Goal: Task Accomplishment & Management: Manage account settings

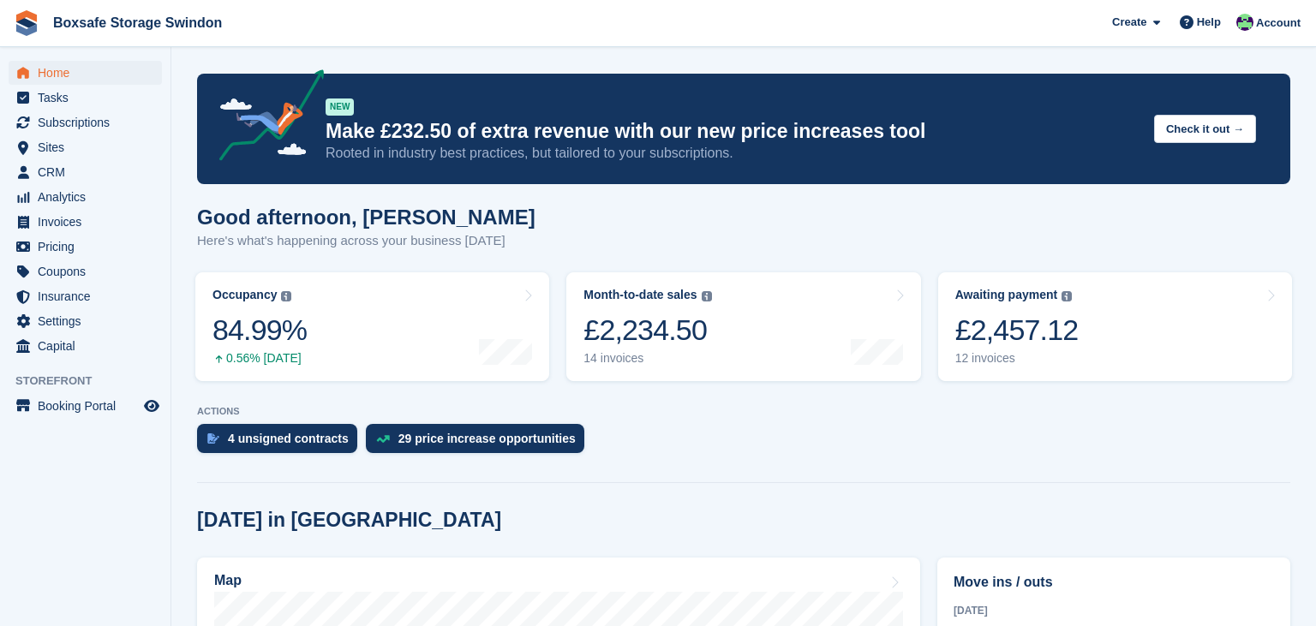
click at [70, 116] on span "Subscriptions" at bounding box center [89, 122] width 103 height 24
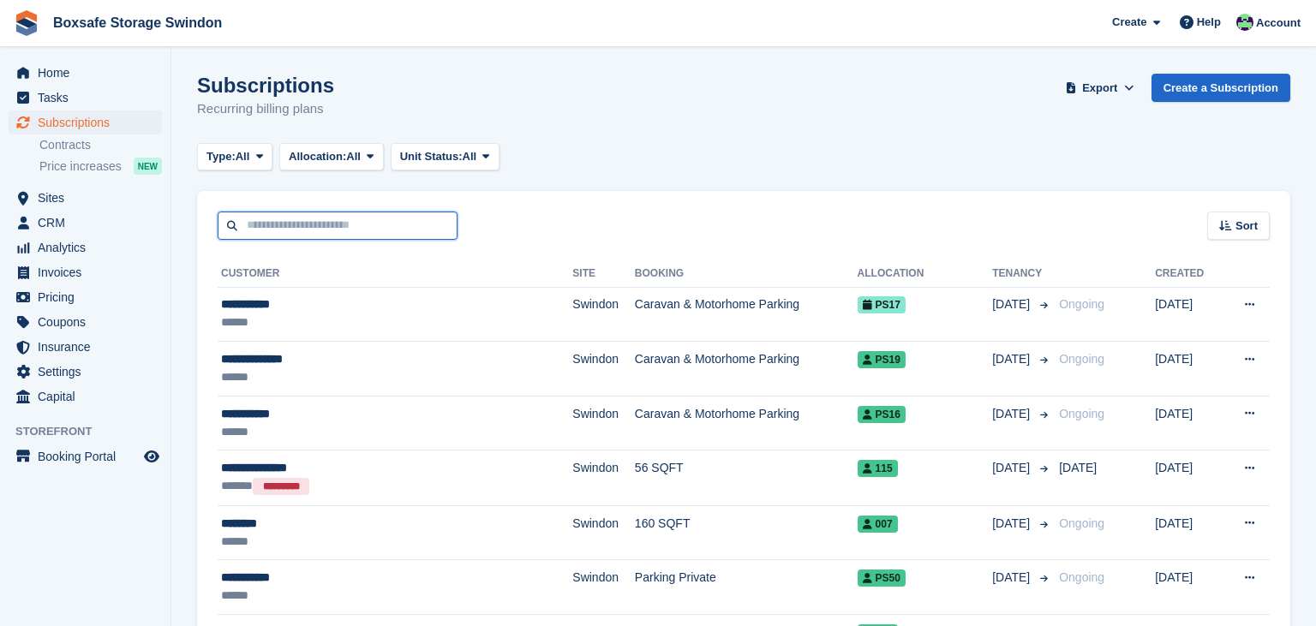
click at [318, 228] on input "text" at bounding box center [338, 226] width 240 height 28
type input "*********"
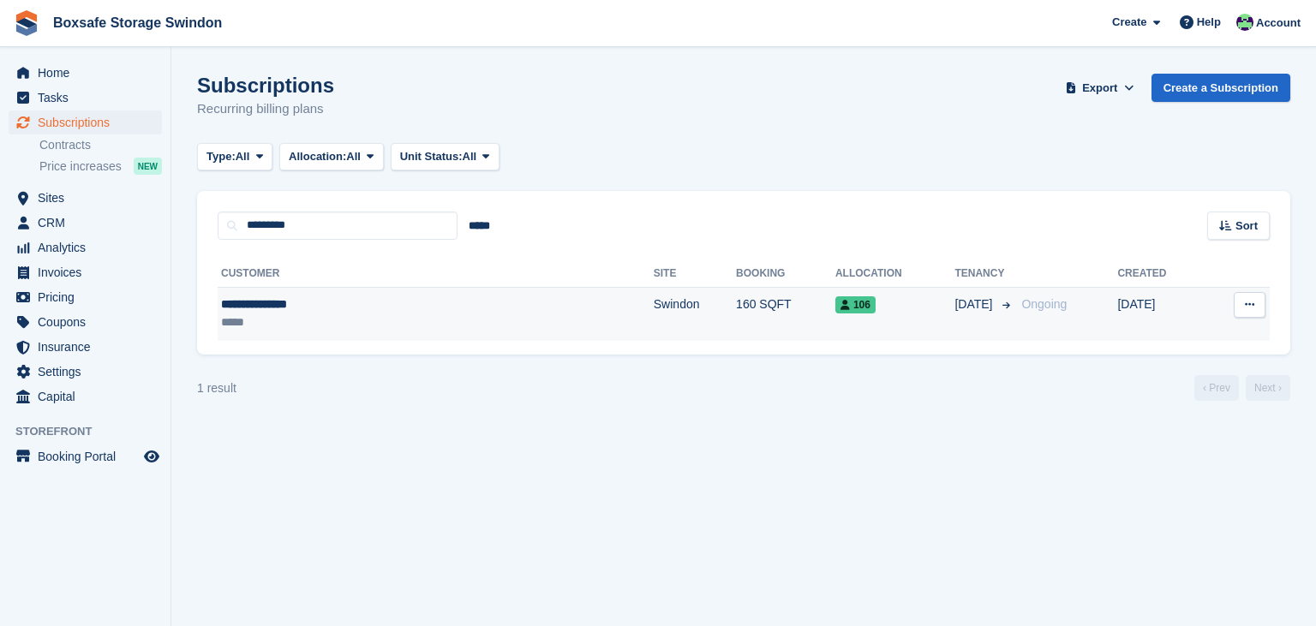
click at [954, 336] on td "14 Mar" at bounding box center [984, 314] width 60 height 54
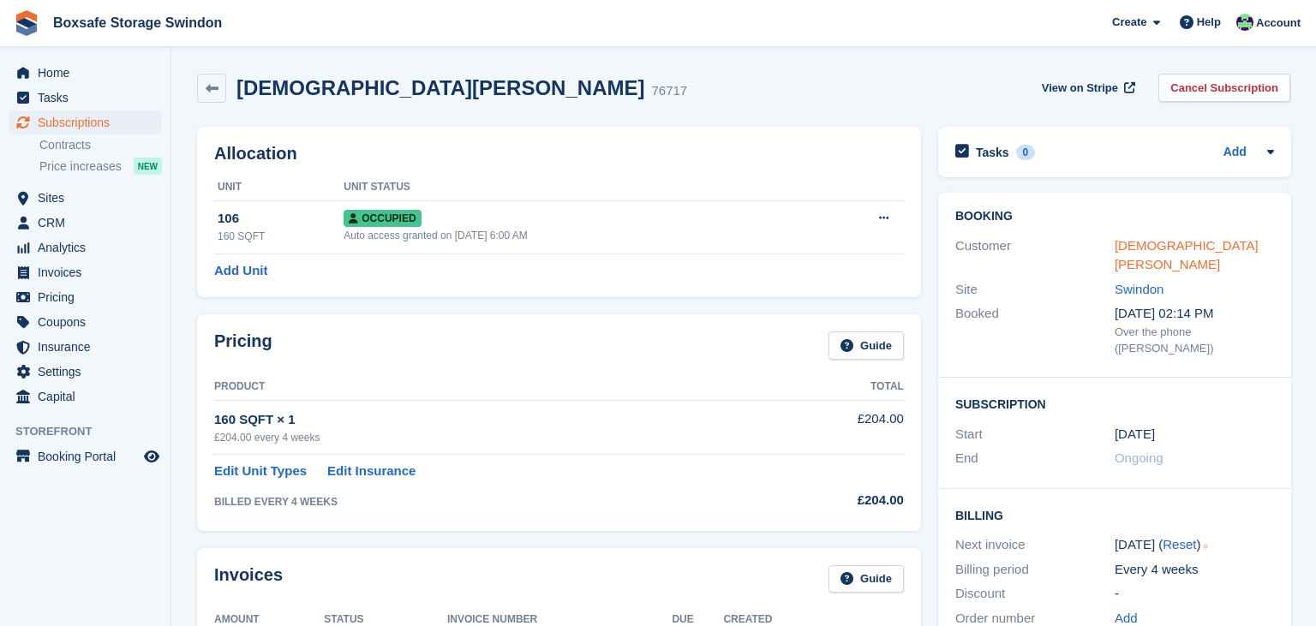
click at [1189, 248] on link "Christian Okeke" at bounding box center [1186, 255] width 144 height 34
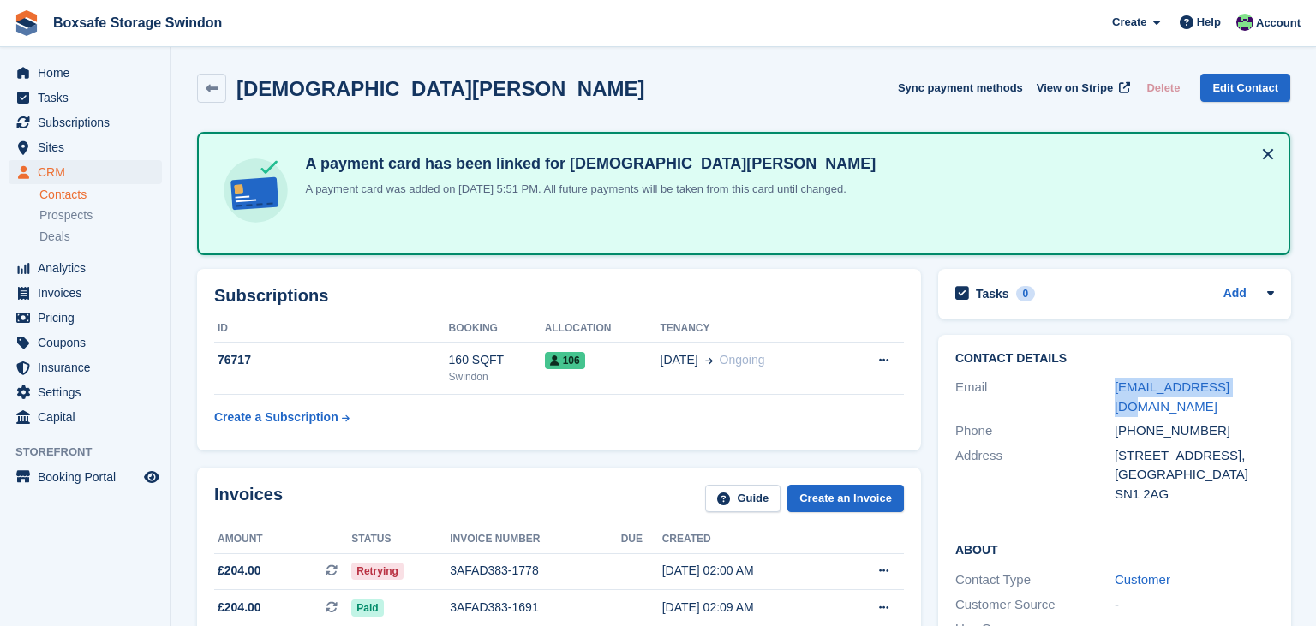
drag, startPoint x: 1244, startPoint y: 385, endPoint x: 1109, endPoint y: 389, distance: 134.5
click at [1109, 389] on div "Email ikeakama@gmail.com" at bounding box center [1114, 397] width 319 height 44
copy div "ikeakama@gmail.com"
click at [77, 118] on span "Subscriptions" at bounding box center [89, 122] width 103 height 24
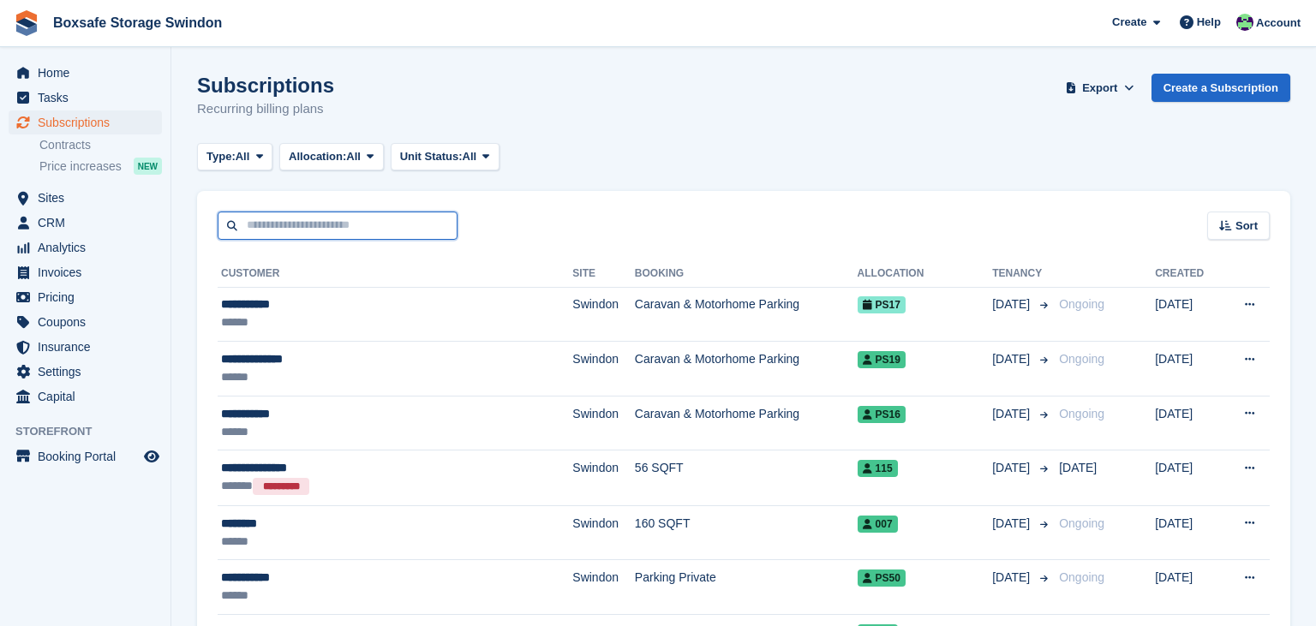
click at [347, 221] on input "text" at bounding box center [338, 226] width 240 height 28
type input "******"
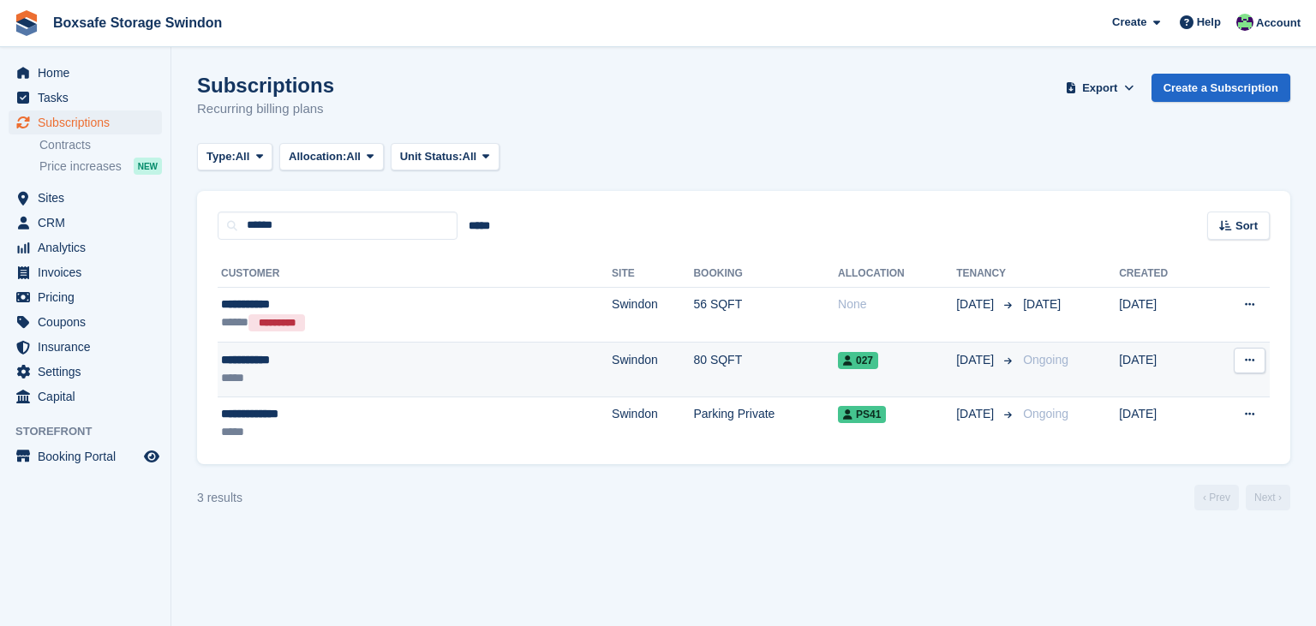
click at [838, 380] on td "027" at bounding box center [897, 369] width 118 height 55
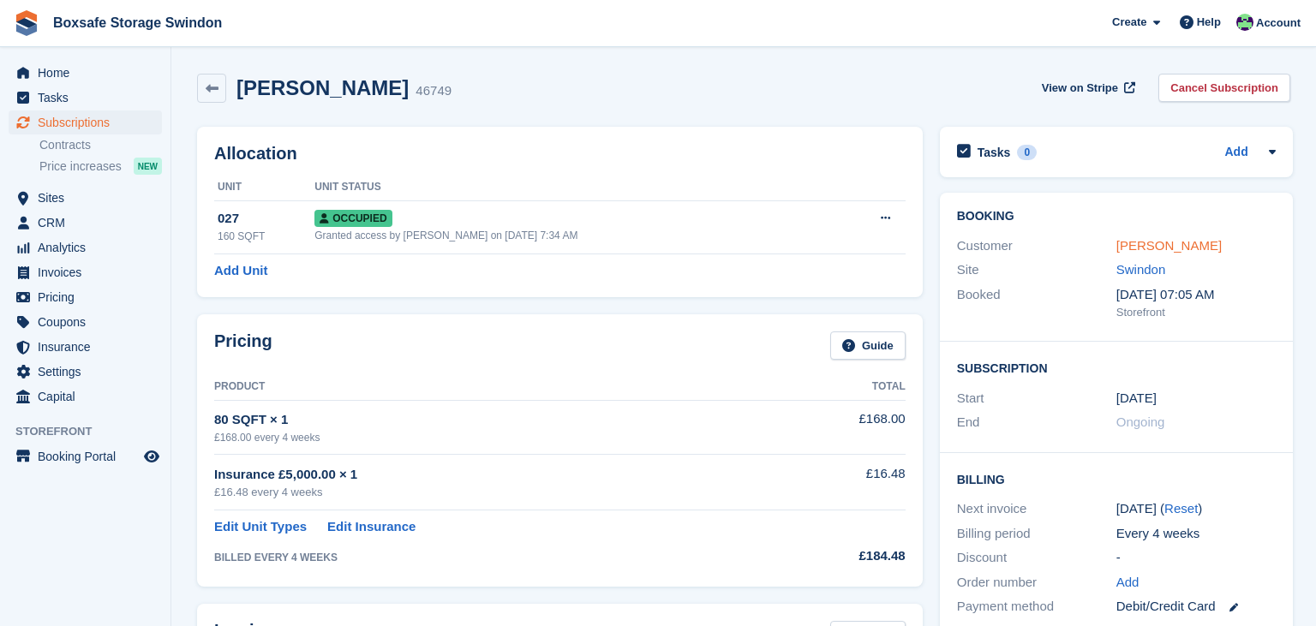
click at [1169, 243] on link "Marius Moga" at bounding box center [1168, 245] width 105 height 15
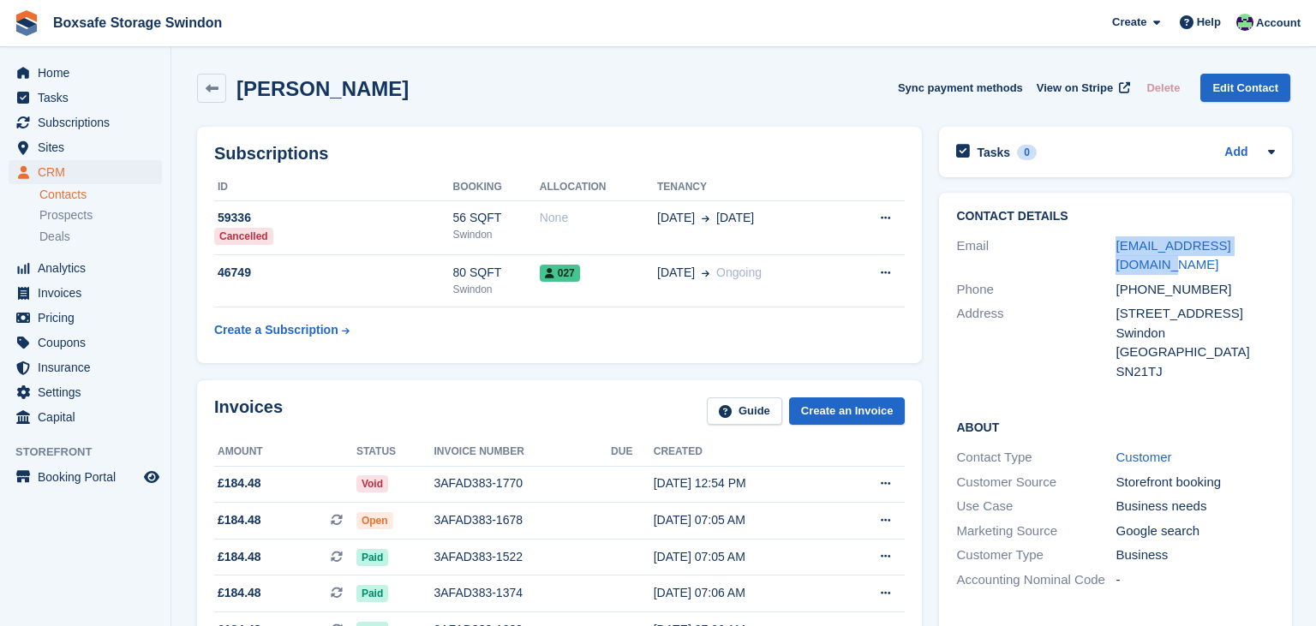
drag, startPoint x: 1144, startPoint y: 272, endPoint x: 1098, endPoint y: 242, distance: 55.6
click at [1098, 242] on div "Email moga_mariusss@yahoo.com" at bounding box center [1115, 256] width 319 height 44
copy div "moga_mariusss@yahoo.com"
click at [122, 127] on span "Subscriptions" at bounding box center [89, 122] width 103 height 24
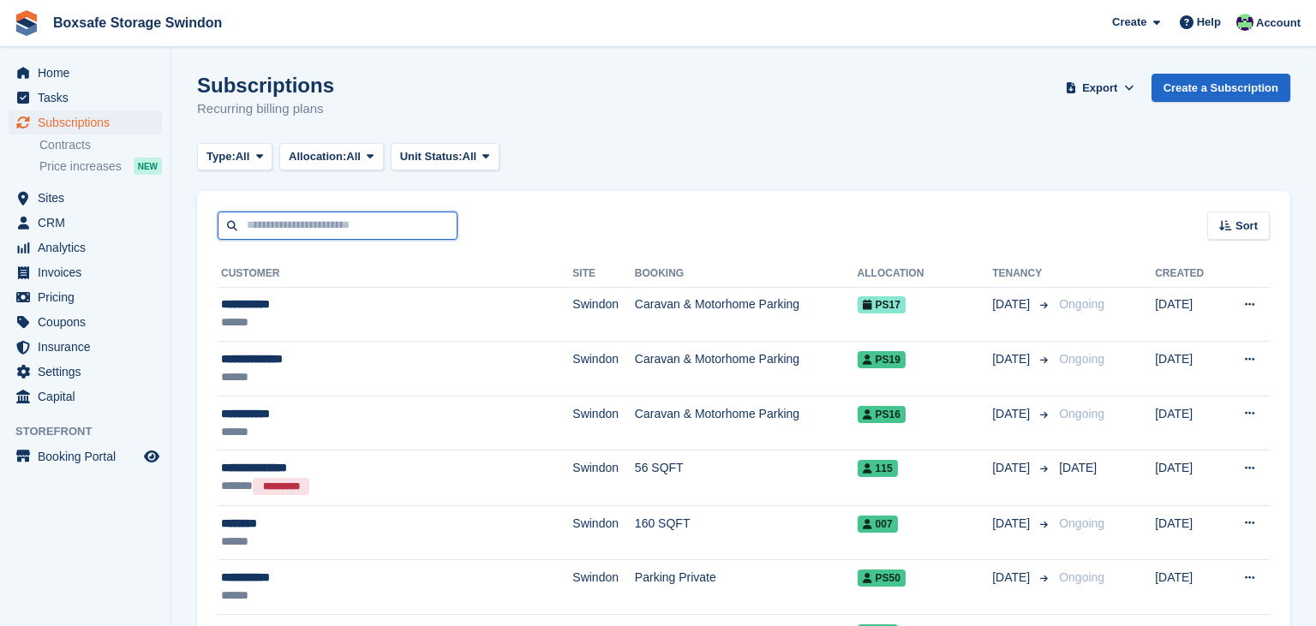
click at [331, 218] on input "text" at bounding box center [338, 226] width 240 height 28
type input "******"
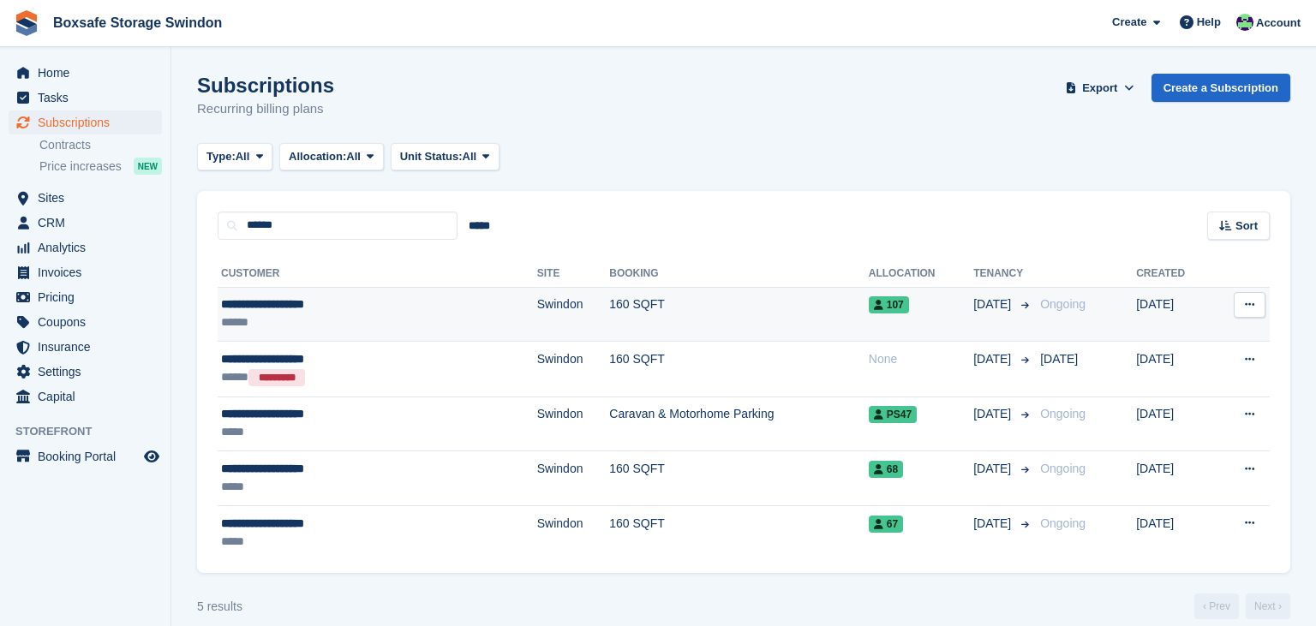
click at [609, 310] on td "160 SQFT" at bounding box center [738, 314] width 259 height 55
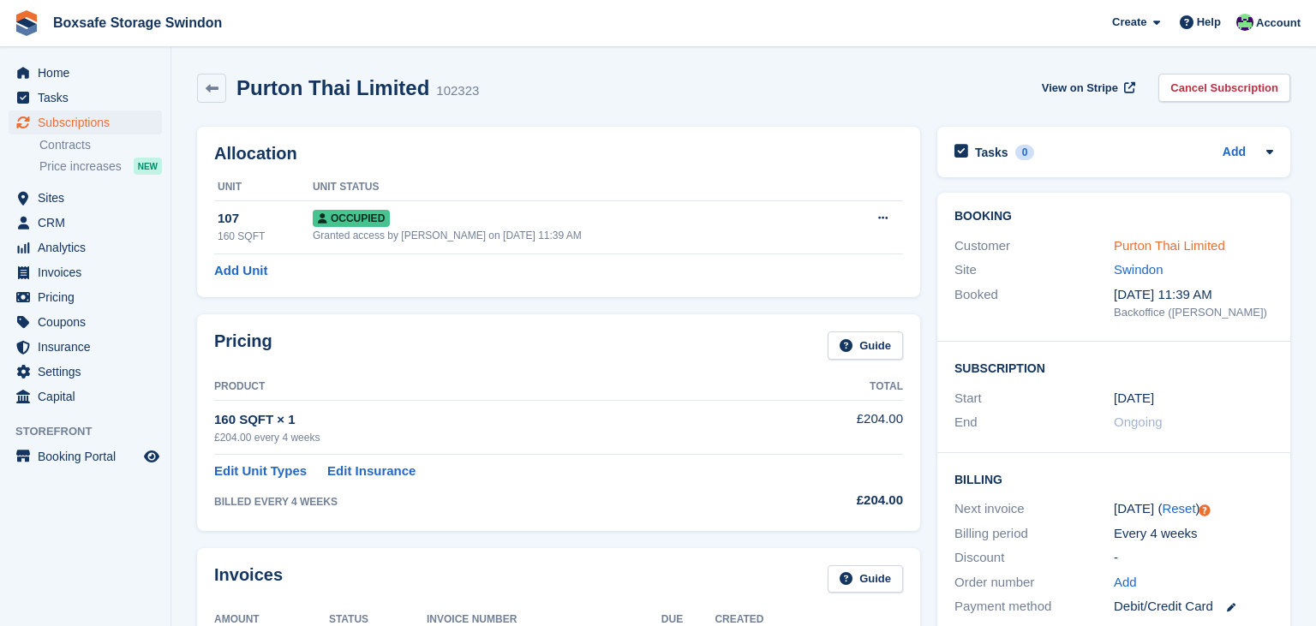
click at [1156, 240] on link "Purton Thai Limited" at bounding box center [1168, 245] width 111 height 15
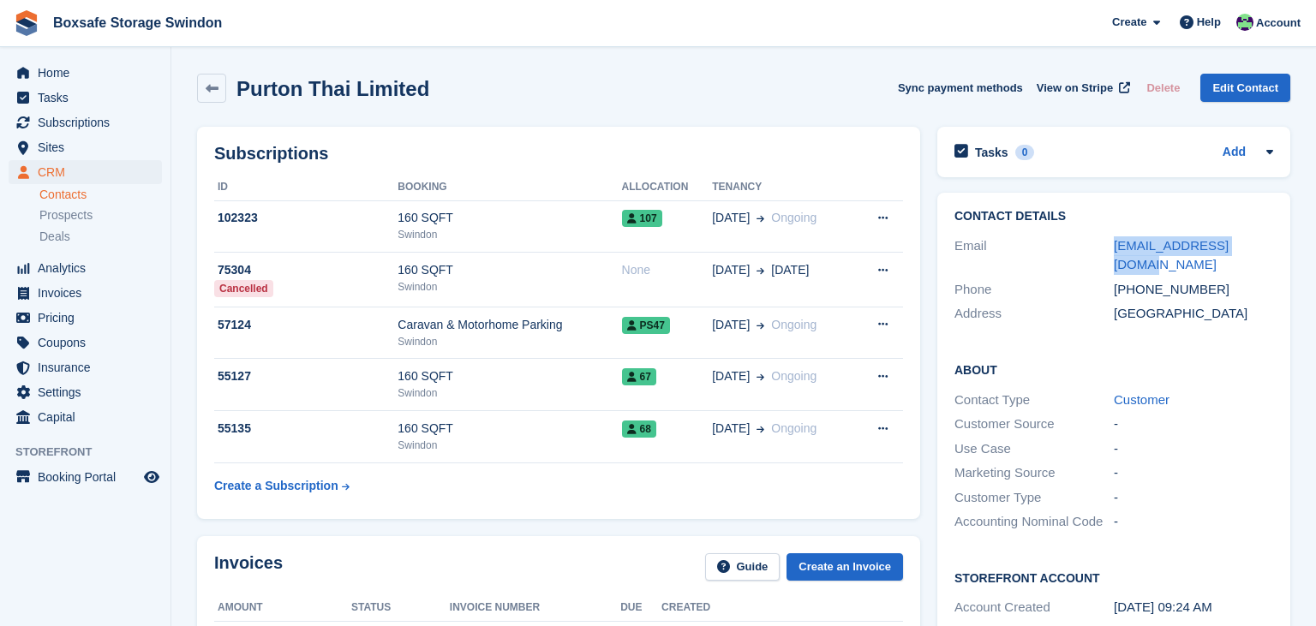
drag, startPoint x: 1239, startPoint y: 244, endPoint x: 1105, endPoint y: 243, distance: 134.5
click at [1105, 243] on div "Email cirenscrap@live.co.uk" at bounding box center [1113, 256] width 319 height 44
copy div "cirenscrap@live.co.uk"
click at [78, 76] on span "Home" at bounding box center [89, 73] width 103 height 24
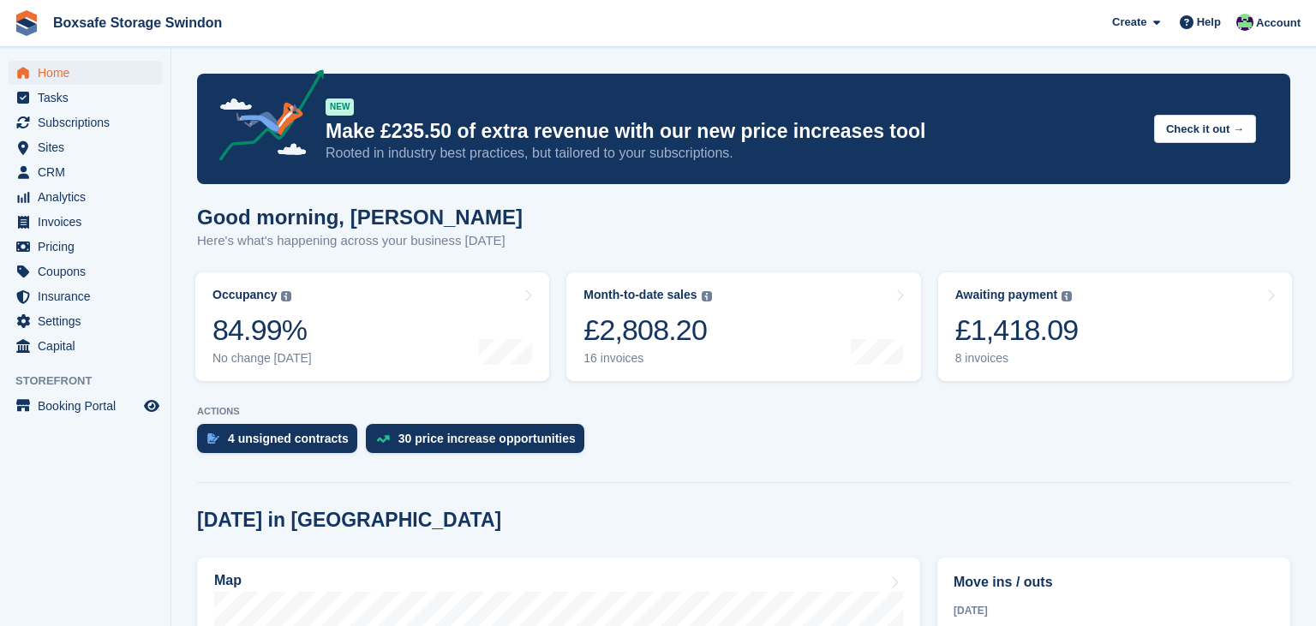
click at [1117, 313] on link "Awaiting payment The total outstanding balance on all open invoices. £1,418.09 …" at bounding box center [1115, 326] width 354 height 109
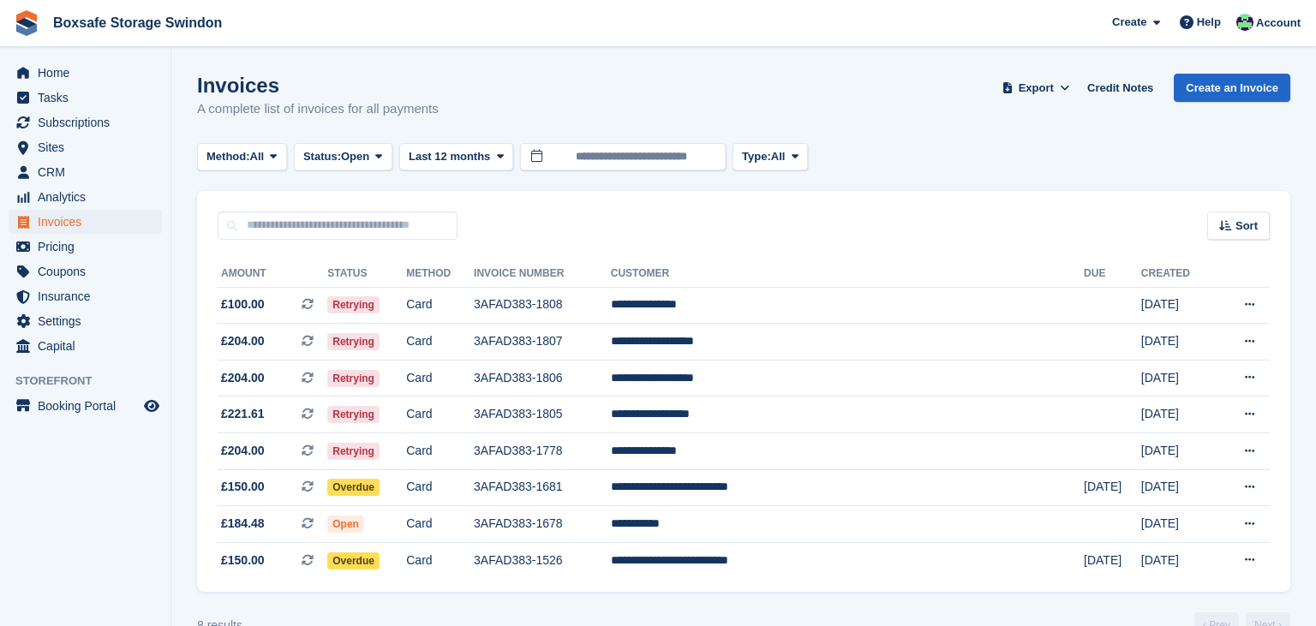
scroll to position [41, 0]
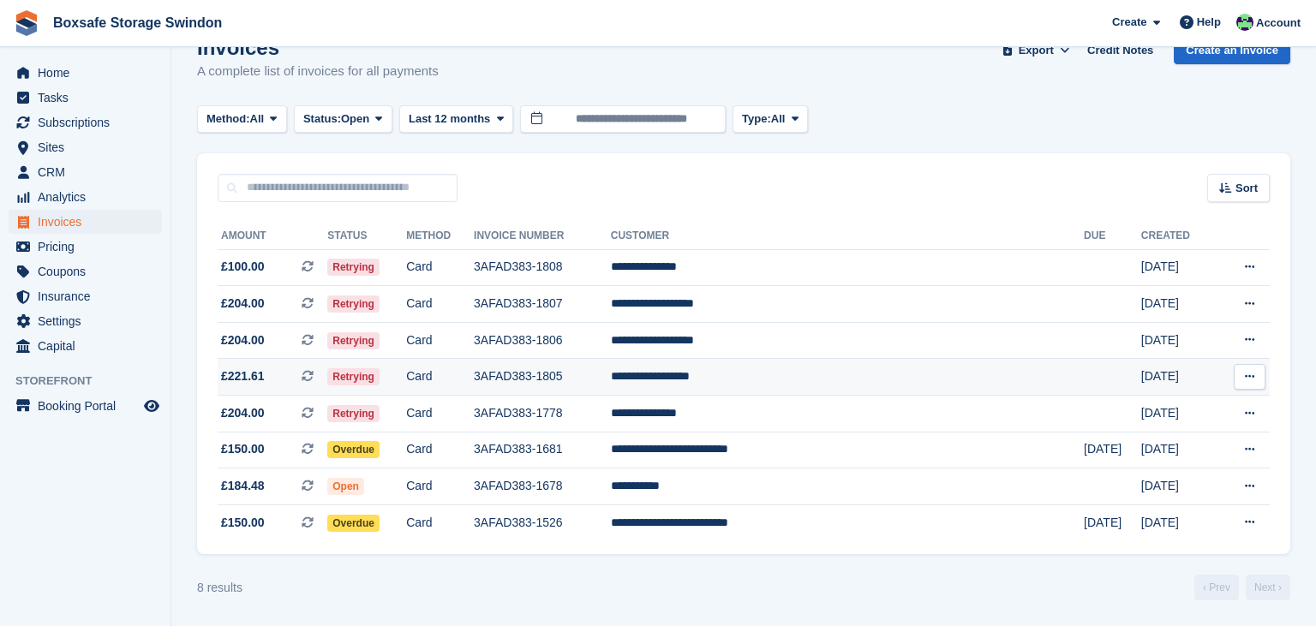
click at [850, 379] on td "**********" at bounding box center [847, 377] width 473 height 37
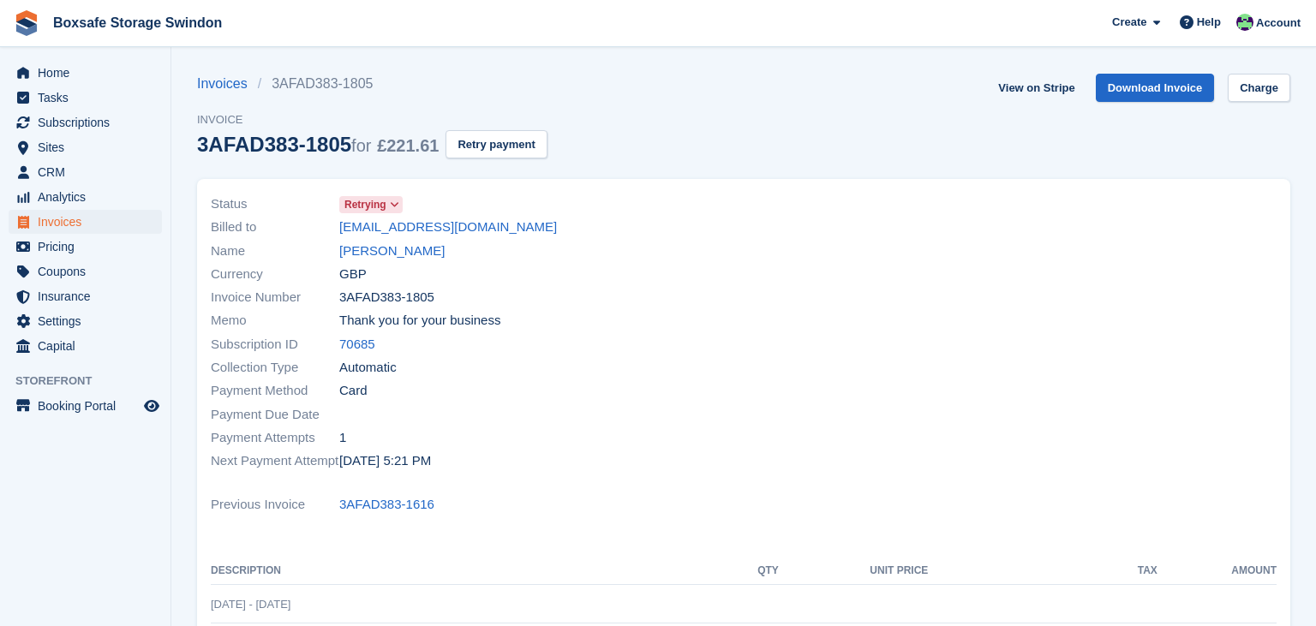
drag, startPoint x: 469, startPoint y: 255, endPoint x: 470, endPoint y: 242, distance: 12.9
click at [372, 249] on div "Name Halwest Ahmed Nabi" at bounding box center [472, 250] width 522 height 23
drag, startPoint x: 486, startPoint y: 227, endPoint x: 329, endPoint y: 227, distance: 156.7
click at [329, 227] on div "Billed to hranya825@gmail.com" at bounding box center [472, 227] width 522 height 23
copy div "hranya825@gmail.com"
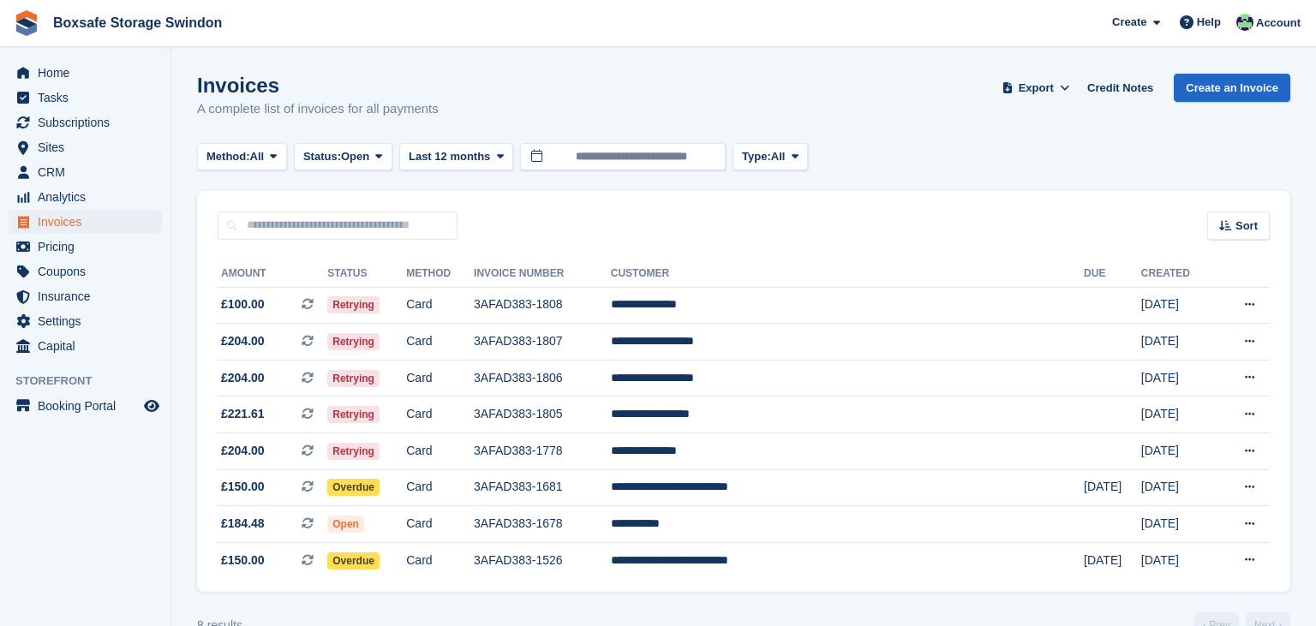
scroll to position [41, 0]
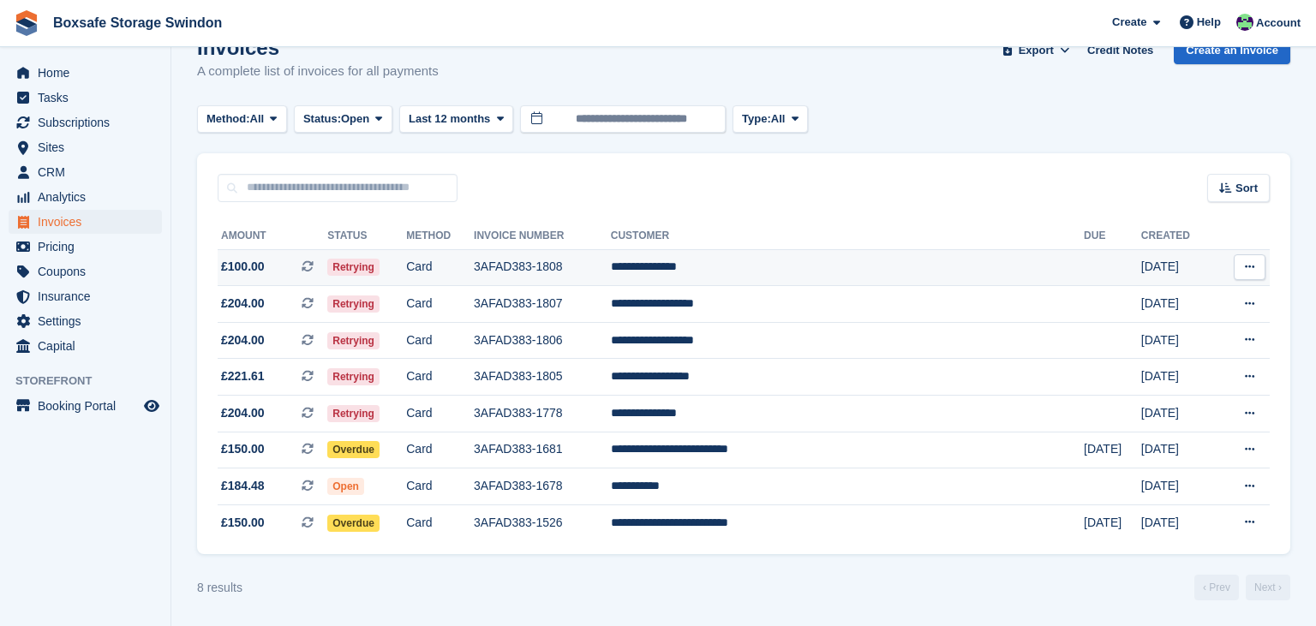
click at [842, 266] on td "**********" at bounding box center [847, 267] width 473 height 37
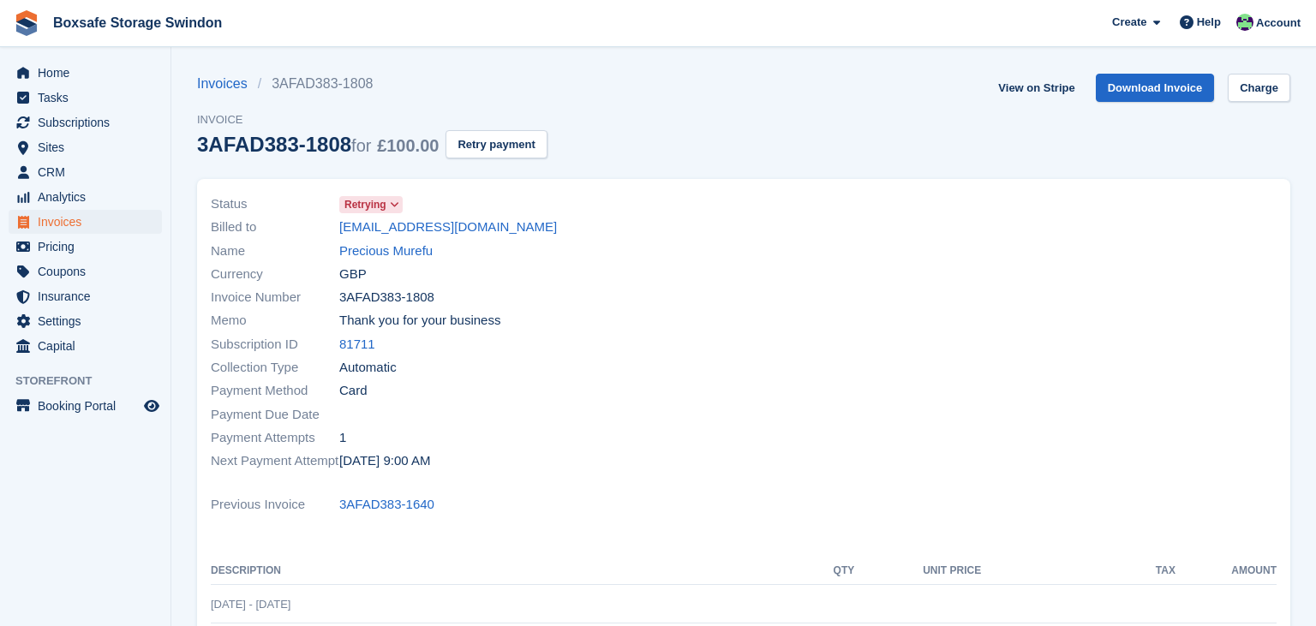
drag, startPoint x: 503, startPoint y: 227, endPoint x: 293, endPoint y: 235, distance: 210.0
click at [293, 235] on div "Billed to plumtech@btinternet.com" at bounding box center [472, 227] width 522 height 23
copy div "plumtech@btinternet.com"
click at [63, 69] on span "Home" at bounding box center [89, 73] width 103 height 24
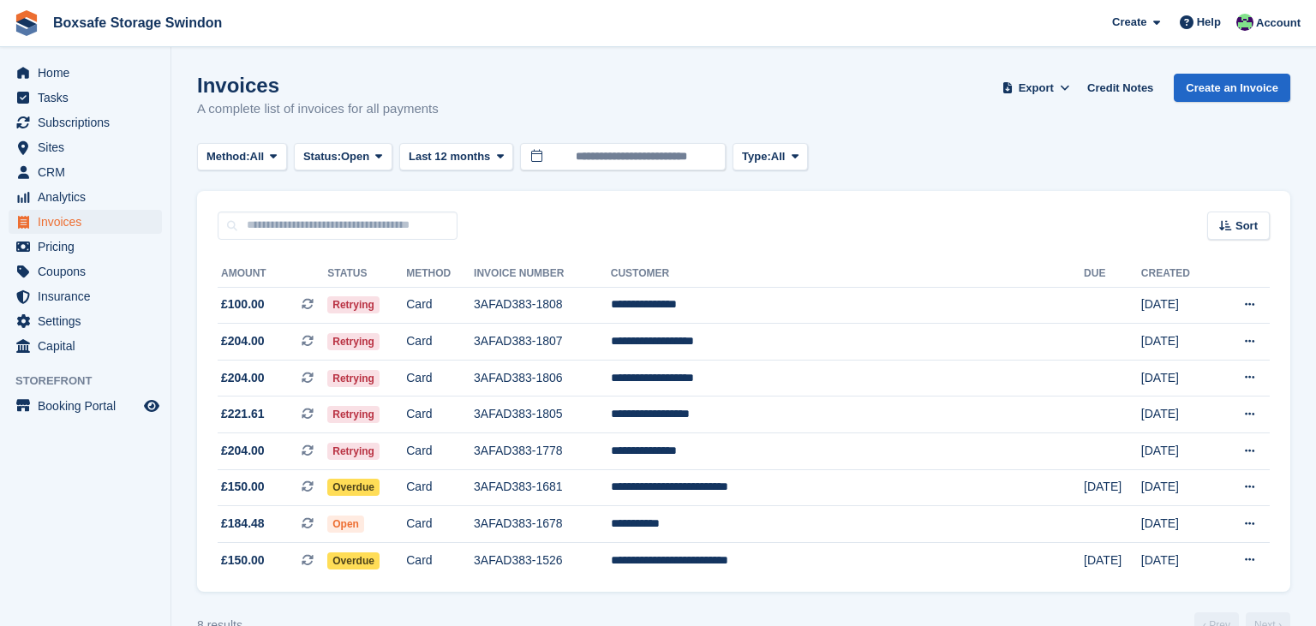
scroll to position [41, 0]
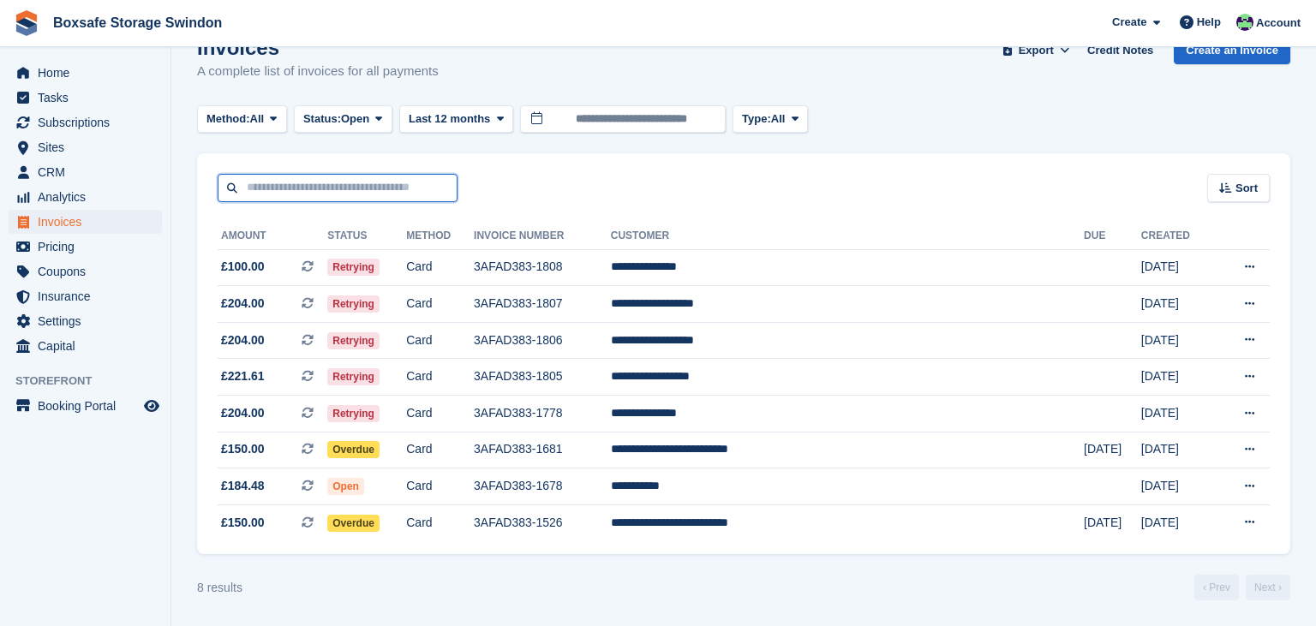
click at [309, 188] on input "text" at bounding box center [338, 188] width 240 height 28
type input "****"
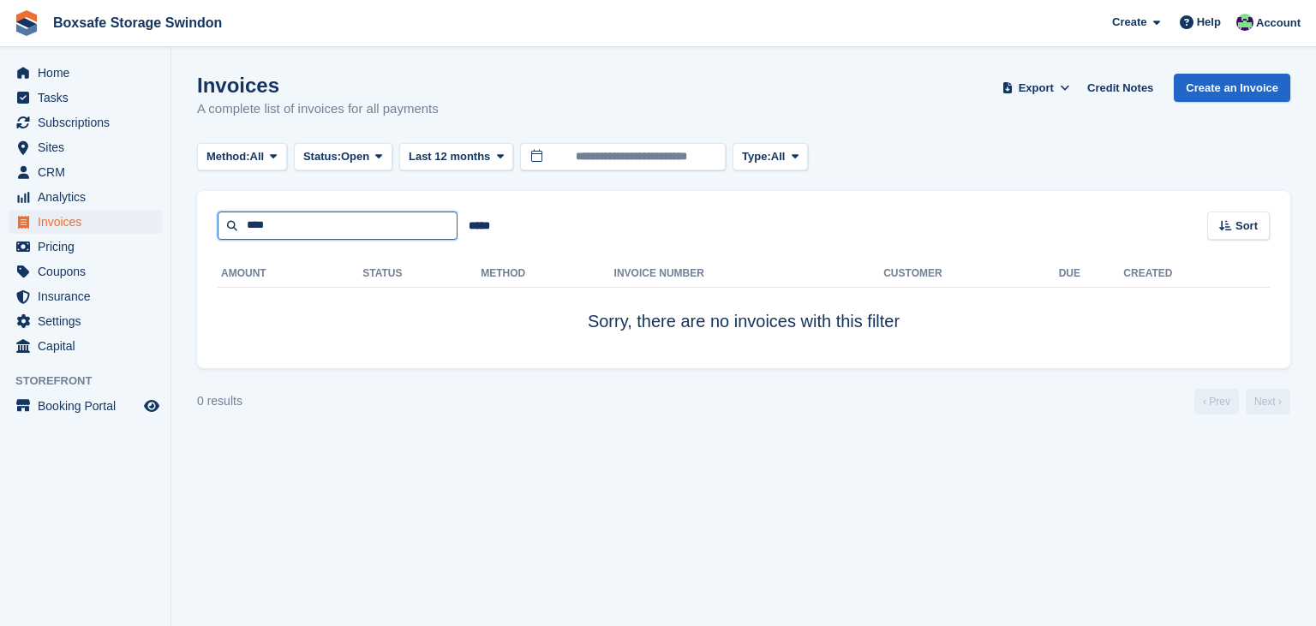
click at [334, 224] on input "****" at bounding box center [338, 226] width 240 height 28
type input "***"
click at [62, 120] on span "Subscriptions" at bounding box center [89, 122] width 103 height 24
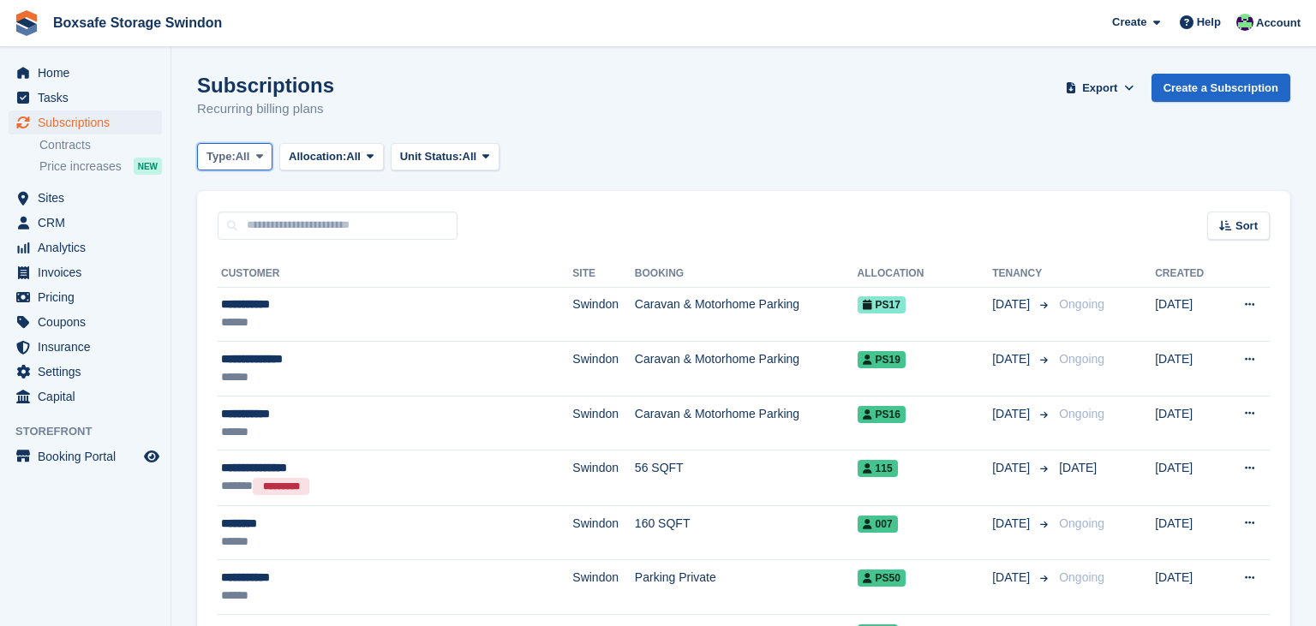
click at [230, 163] on span "Type:" at bounding box center [220, 156] width 29 height 17
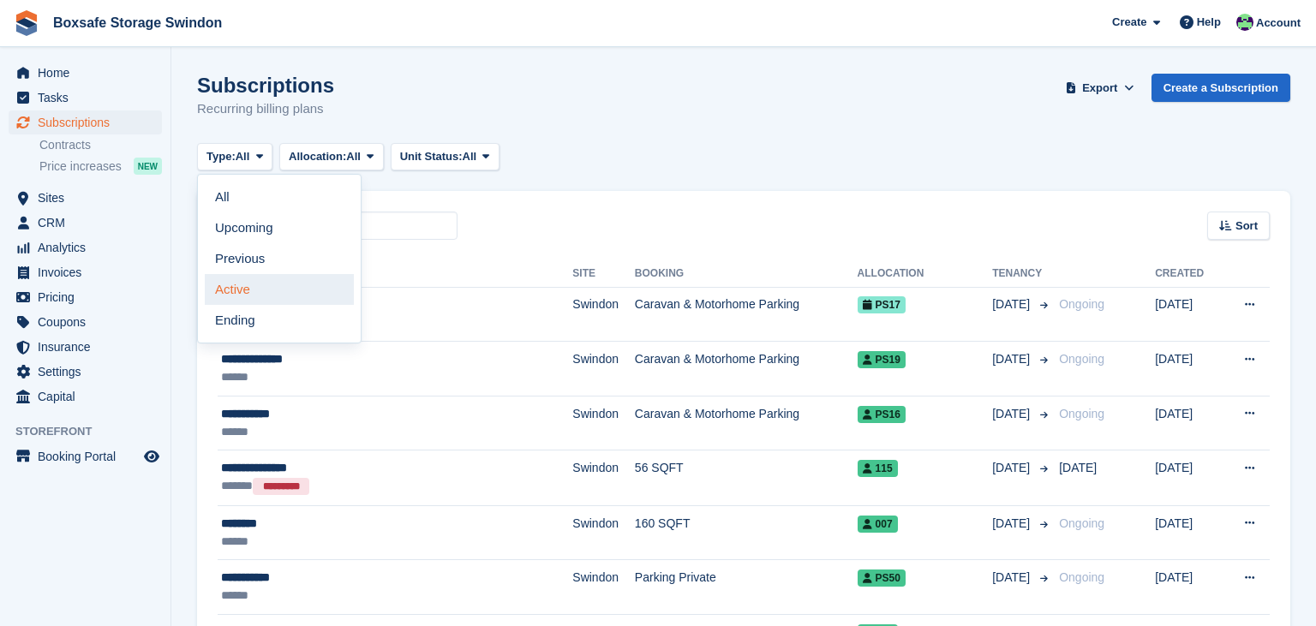
click at [245, 291] on link "Active" at bounding box center [279, 289] width 149 height 31
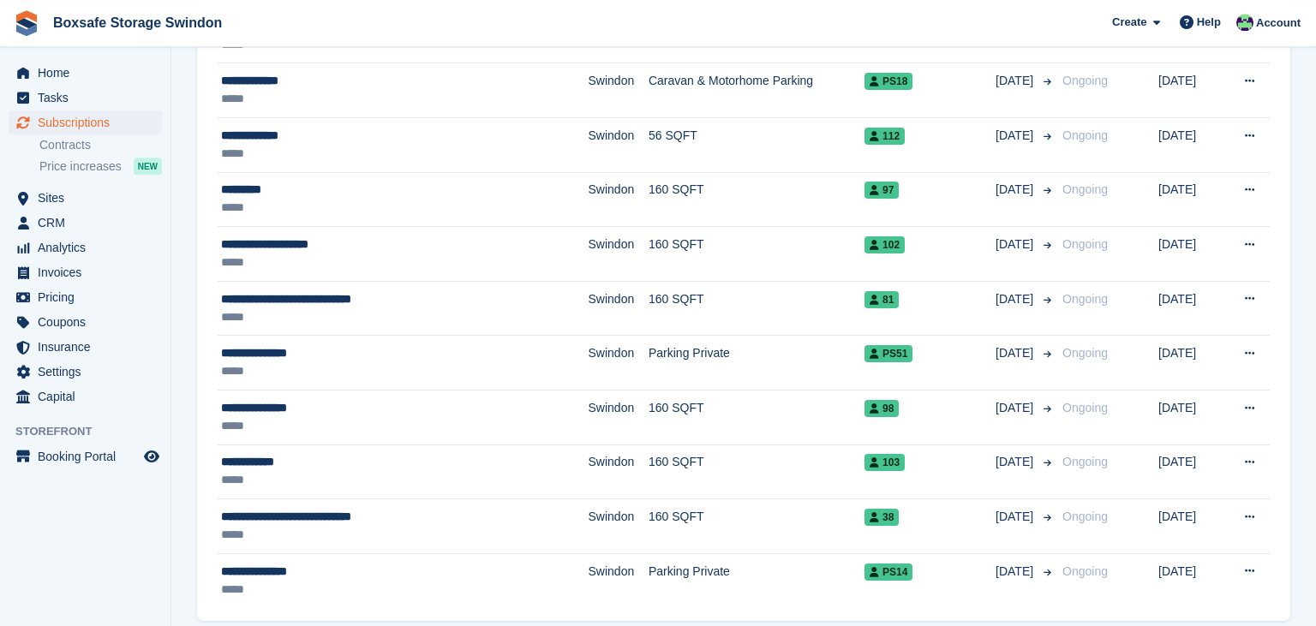
scroll to position [2461, 0]
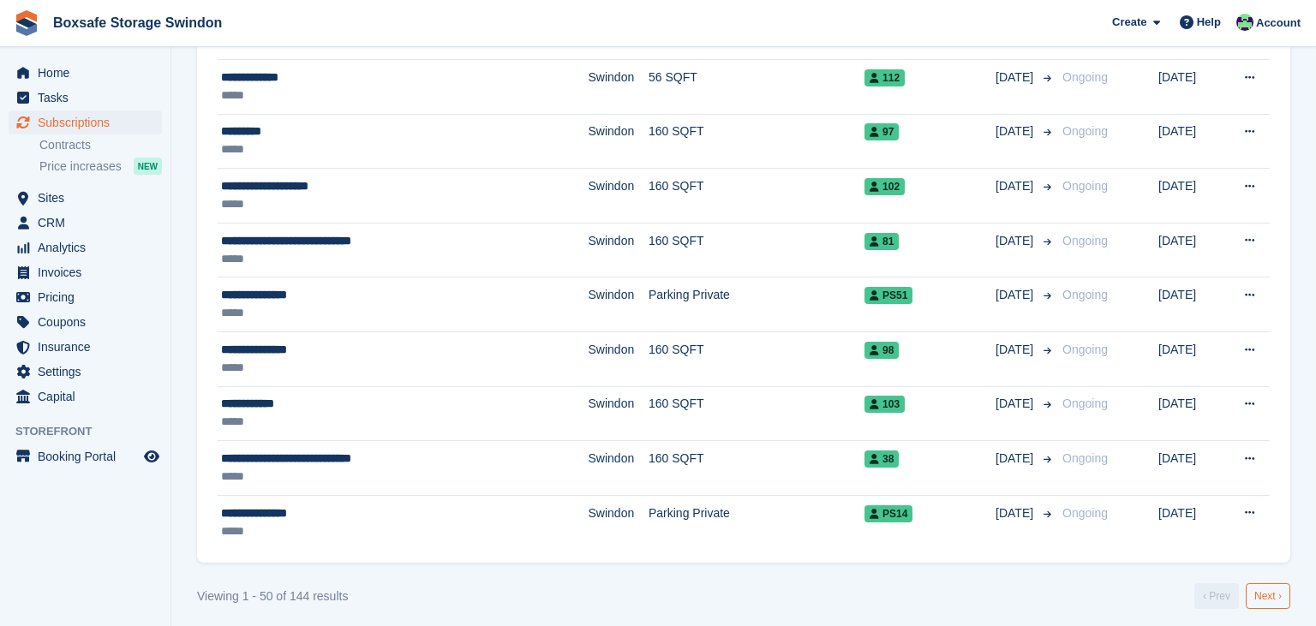
click at [1269, 592] on link "Next ›" at bounding box center [1267, 596] width 45 height 26
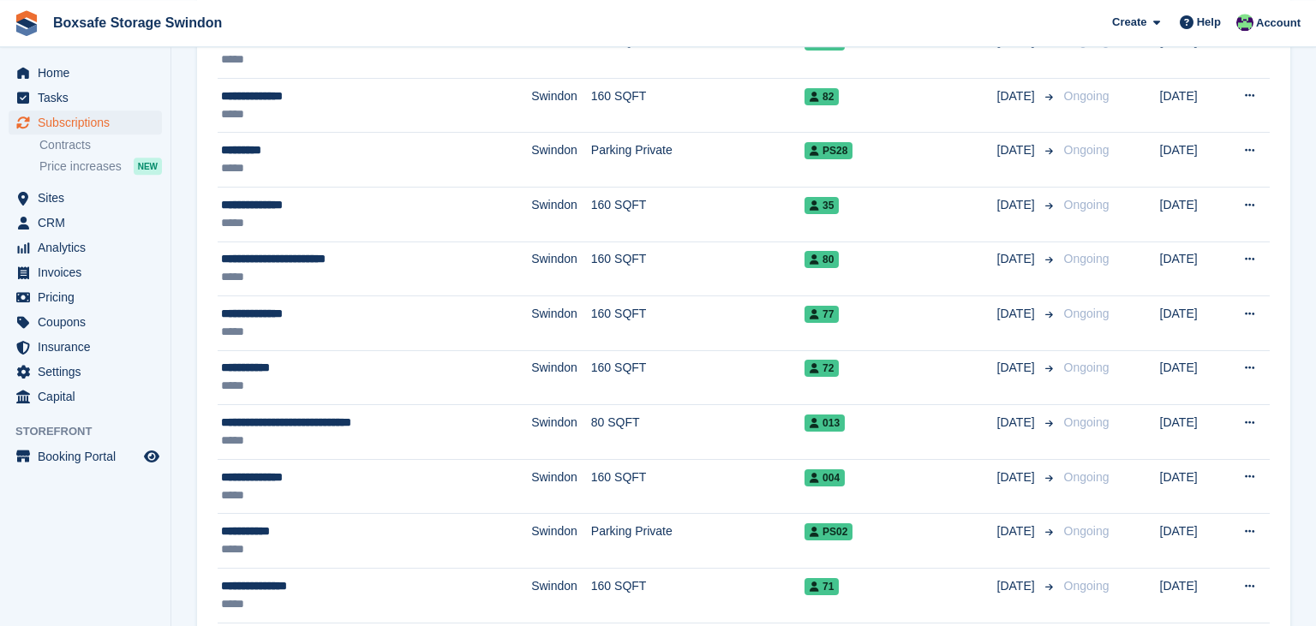
scroll to position [2461, 0]
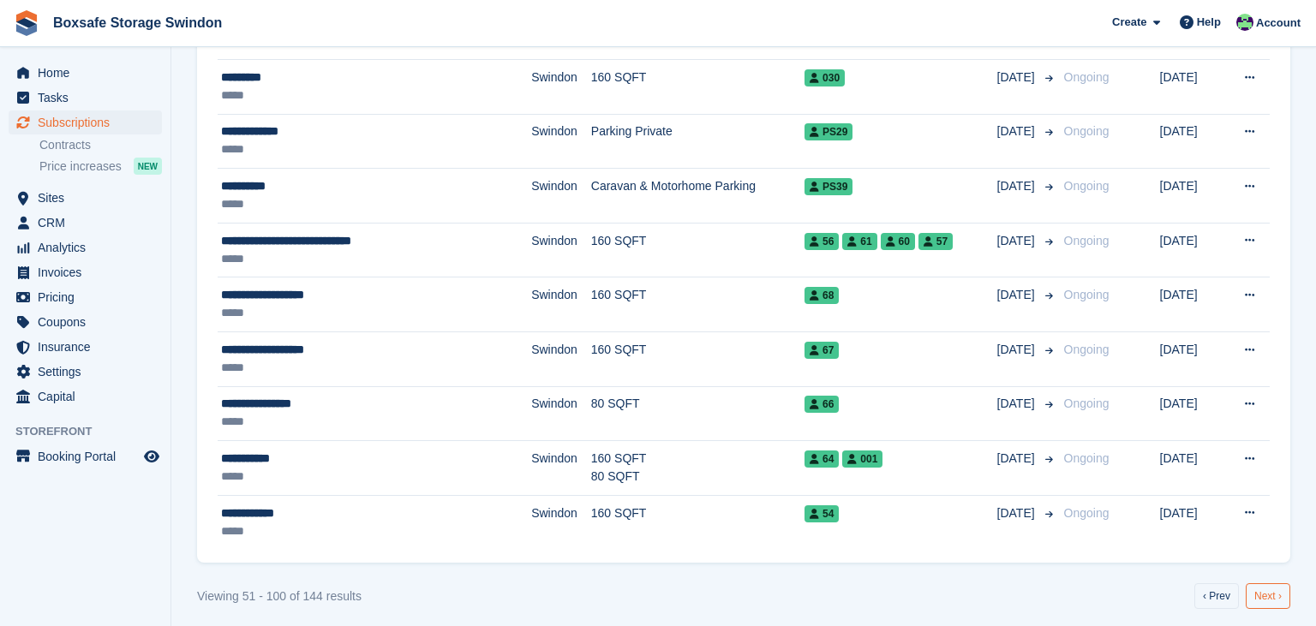
click at [1268, 592] on link "Next ›" at bounding box center [1267, 596] width 45 height 26
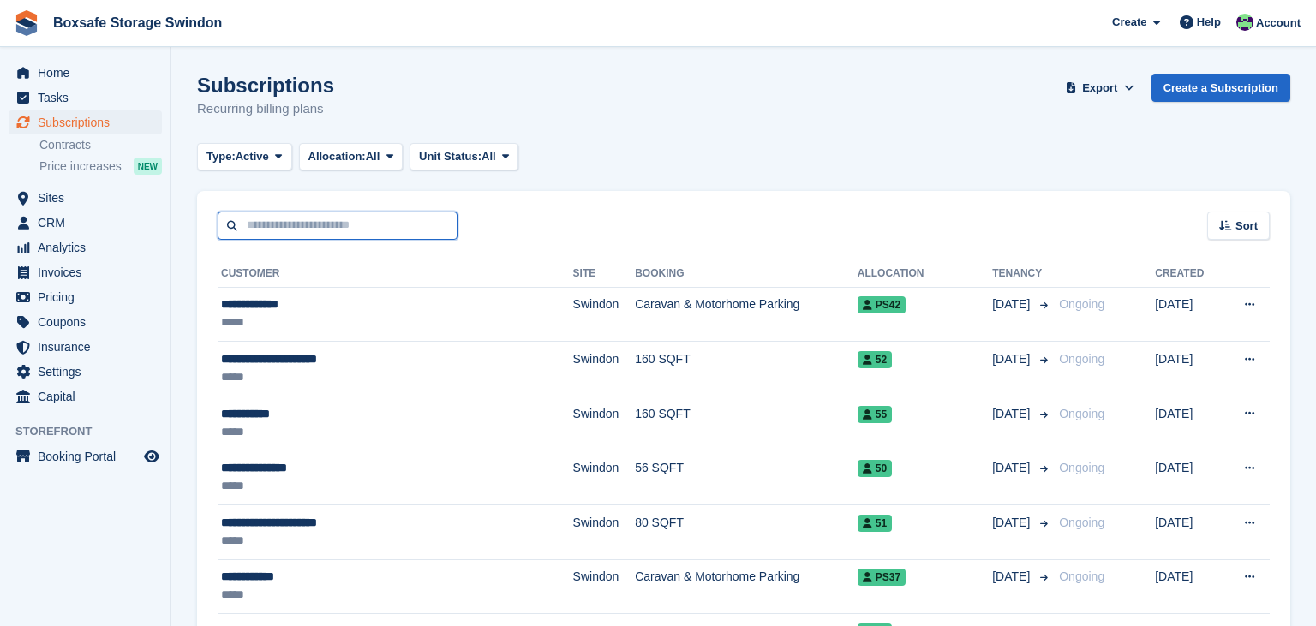
click at [333, 219] on input "text" at bounding box center [338, 226] width 240 height 28
type input "****"
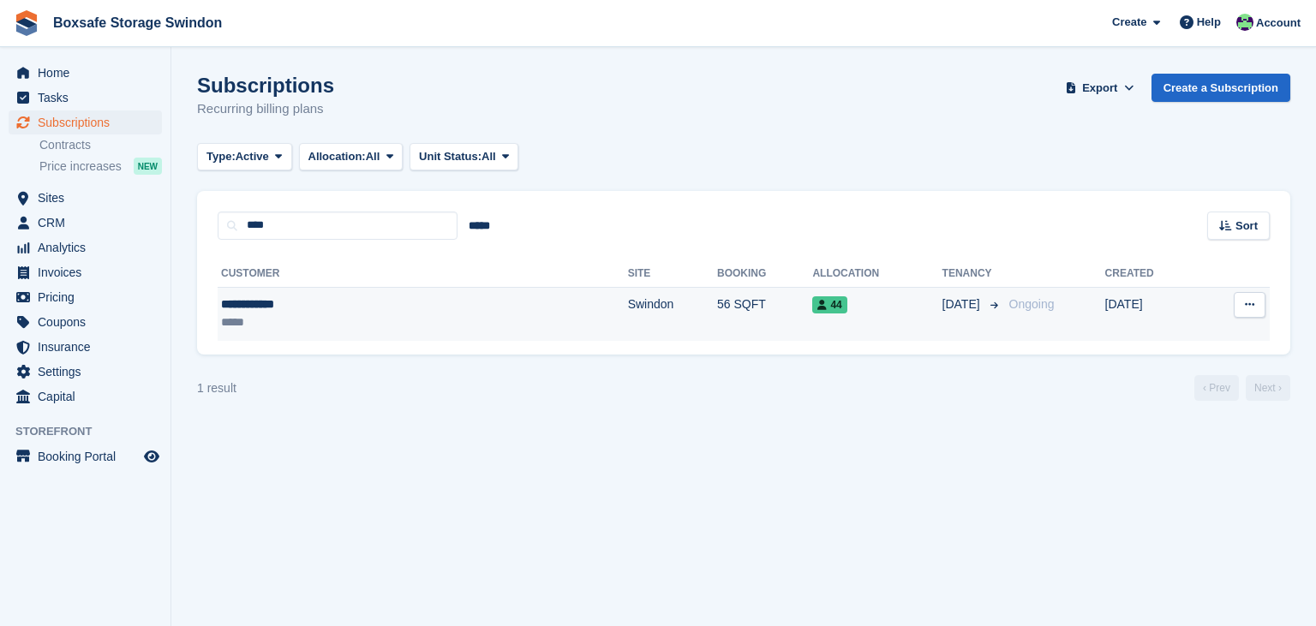
click at [628, 324] on td "Swindon" at bounding box center [672, 314] width 89 height 54
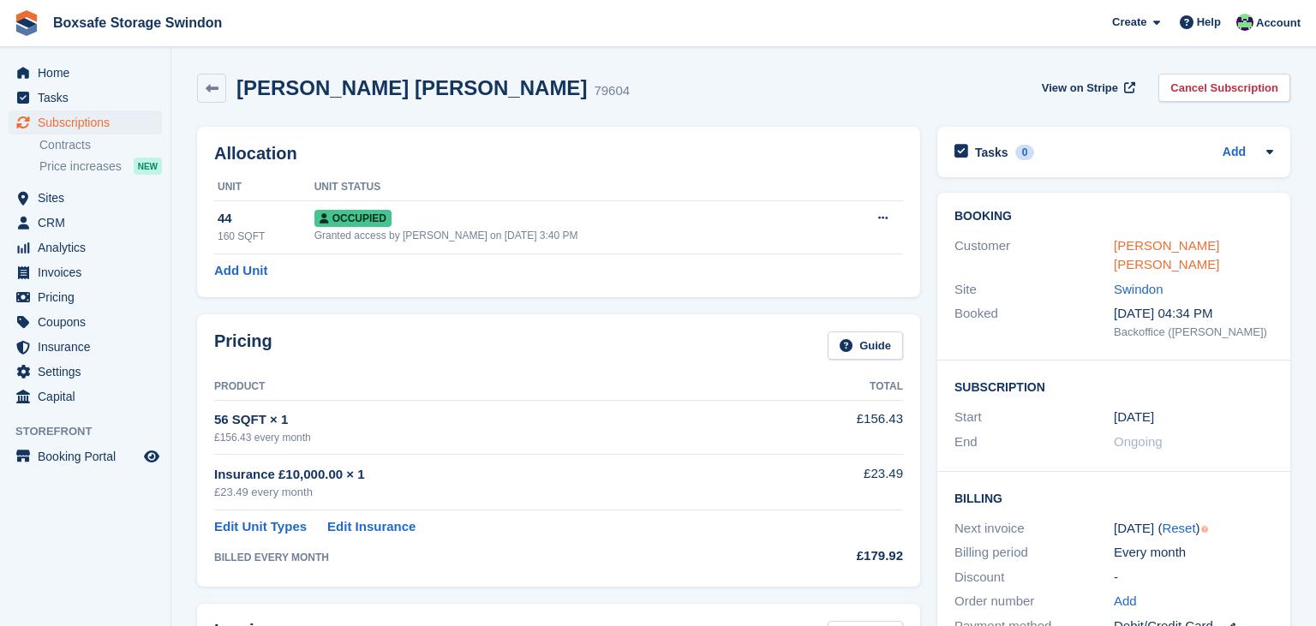
click at [1169, 249] on link "Connor Biles" at bounding box center [1165, 255] width 105 height 34
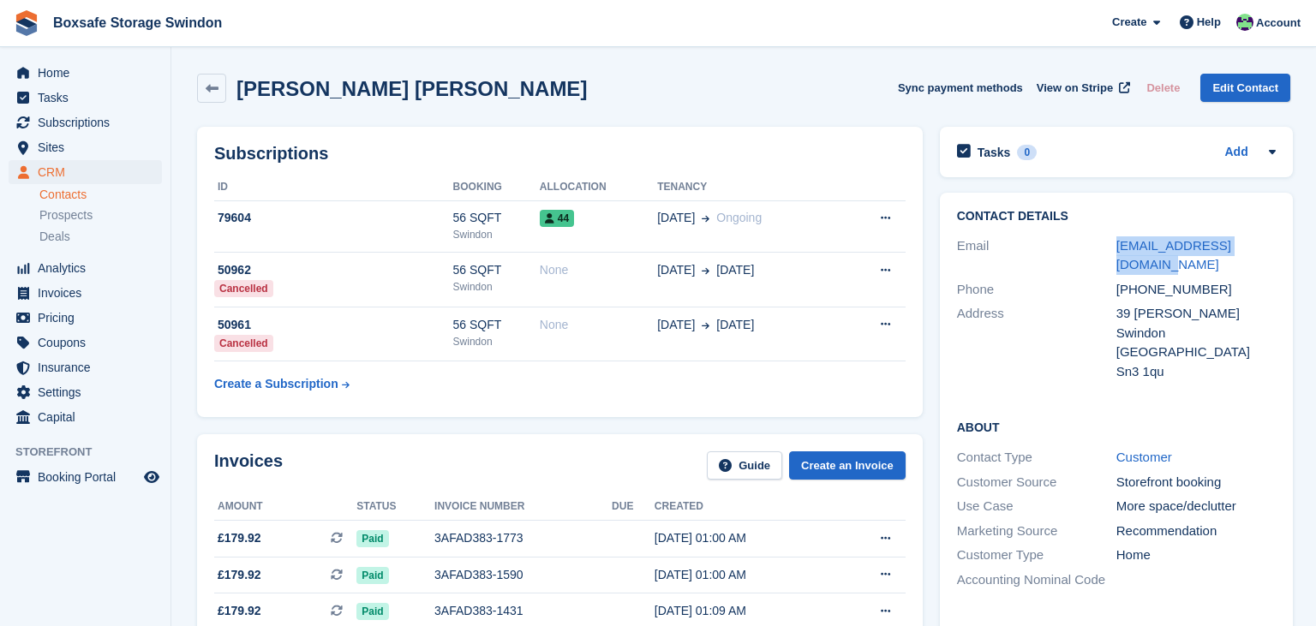
drag, startPoint x: 1276, startPoint y: 242, endPoint x: 1090, endPoint y: 240, distance: 185.9
click at [1090, 240] on div "Contact Details Email con_biles96@hotmail.com Phone +447510066153 Address 39 de…" at bounding box center [1116, 297] width 353 height 208
copy div "con_biles96@hotmail.com"
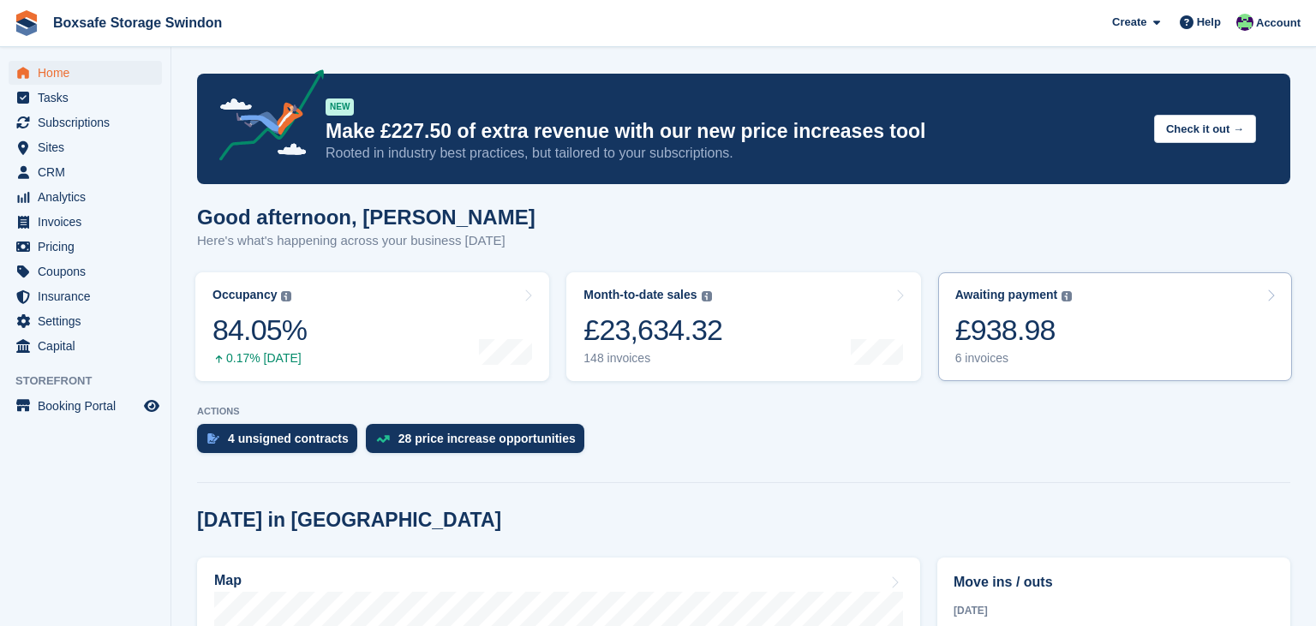
click at [1040, 337] on div "£938.98" at bounding box center [1013, 330] width 117 height 35
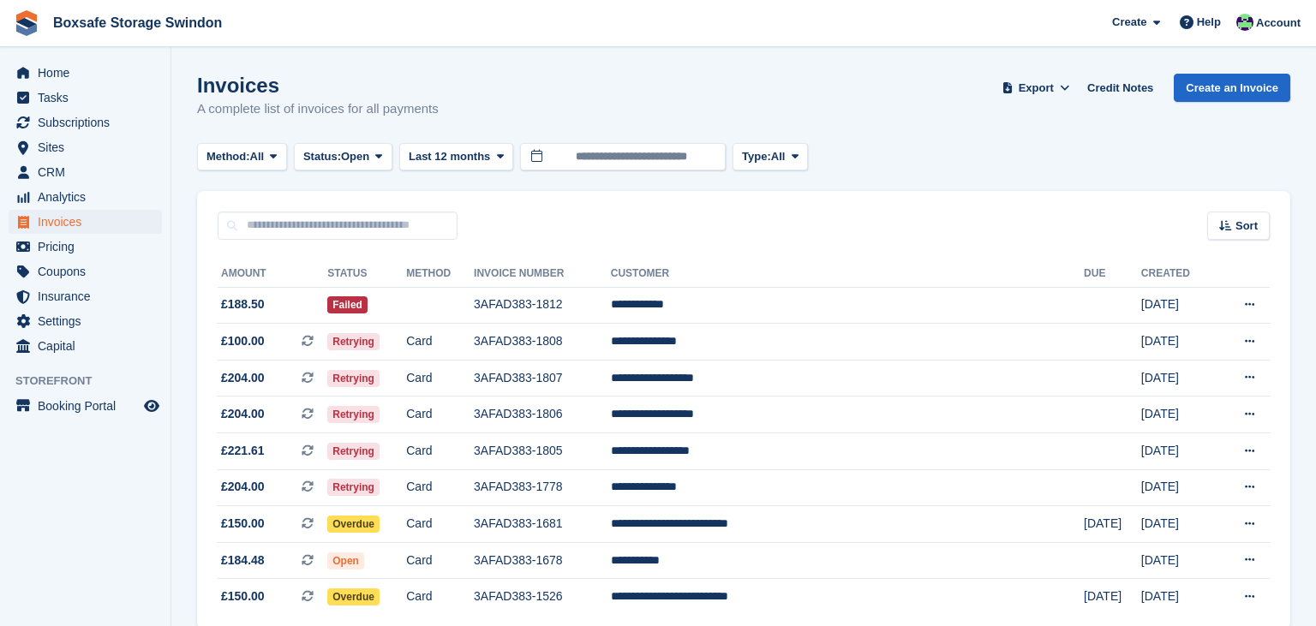
scroll to position [78, 0]
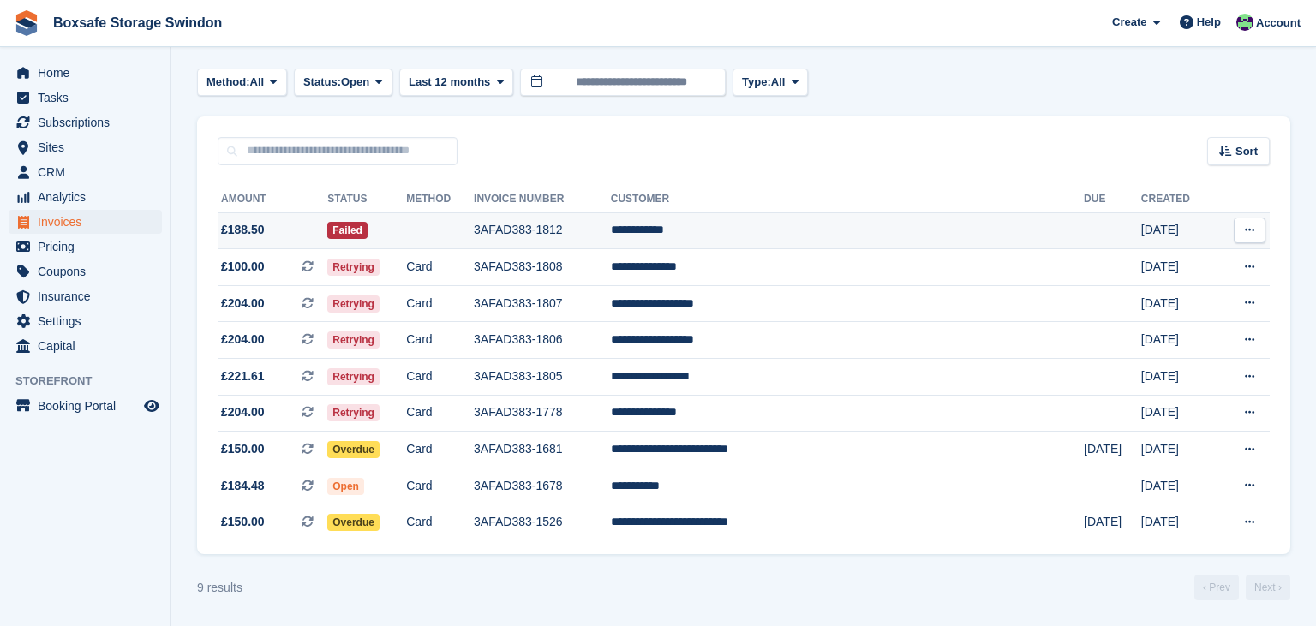
click at [406, 244] on td "Failed" at bounding box center [366, 230] width 79 height 37
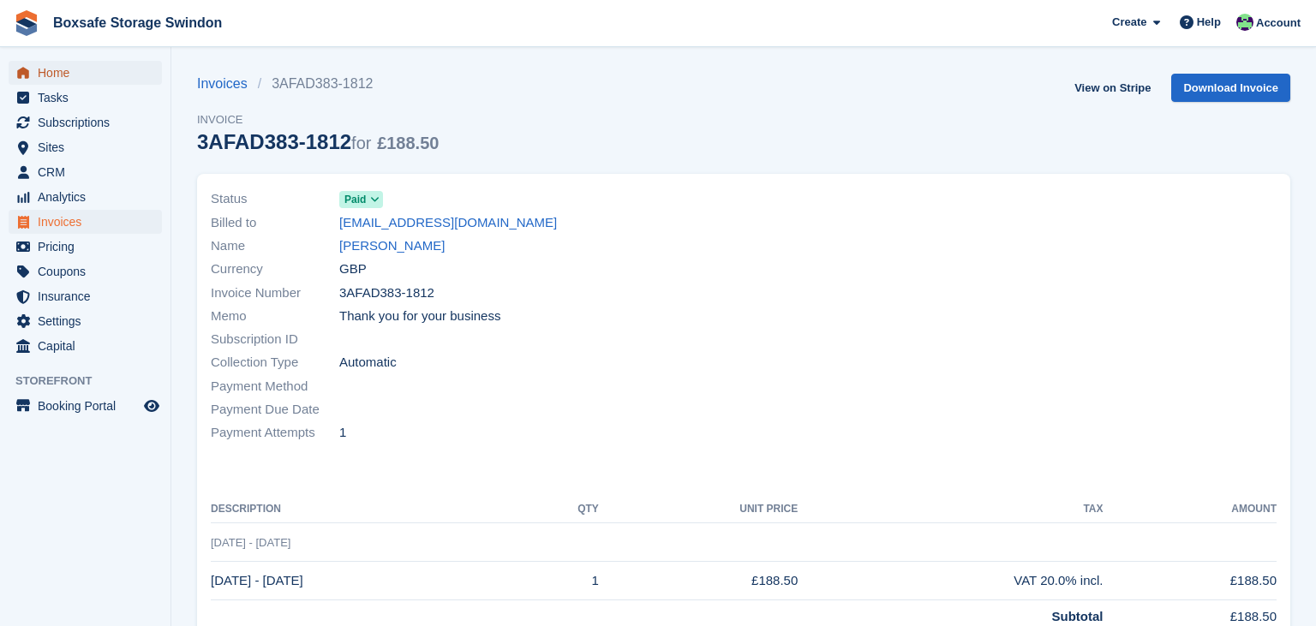
click at [85, 71] on span "Home" at bounding box center [89, 73] width 103 height 24
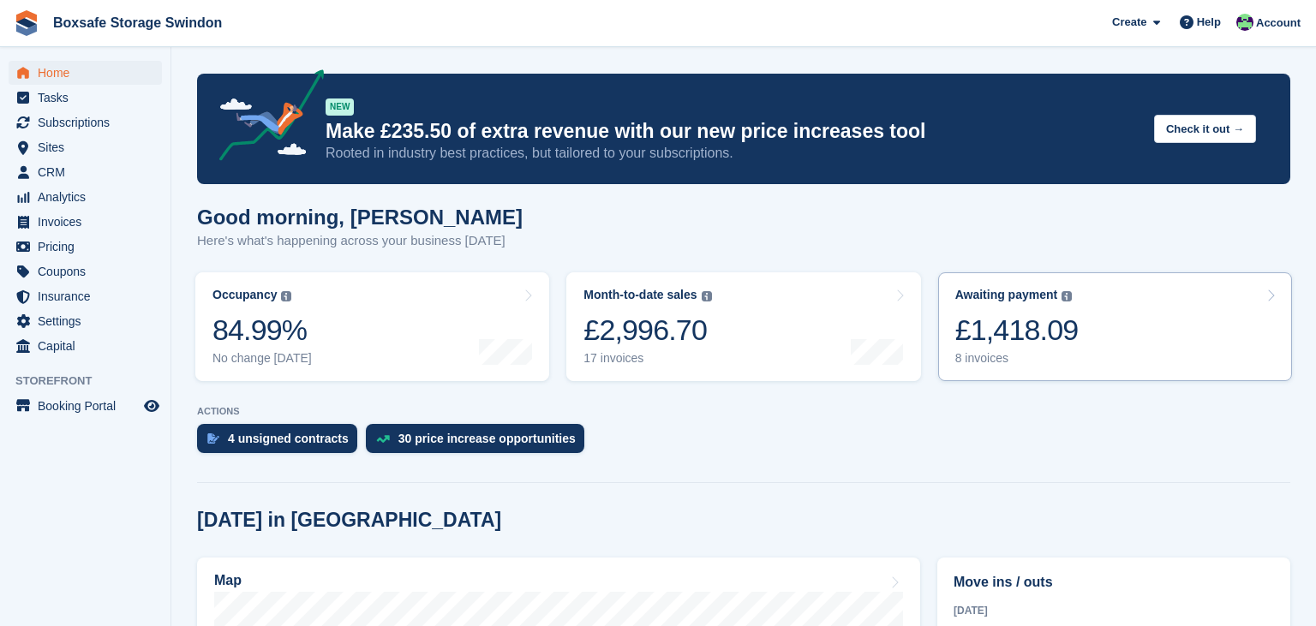
click at [1091, 321] on link "Awaiting payment The total outstanding balance on all open invoices. £1,418.09 …" at bounding box center [1115, 326] width 354 height 109
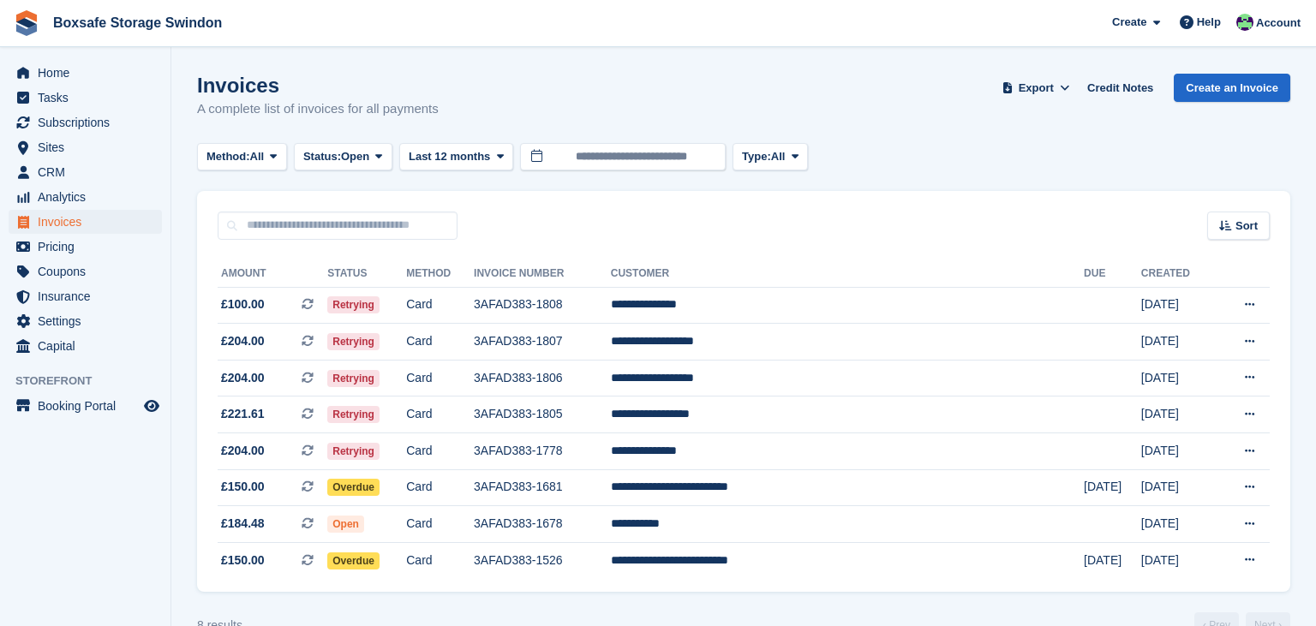
scroll to position [41, 0]
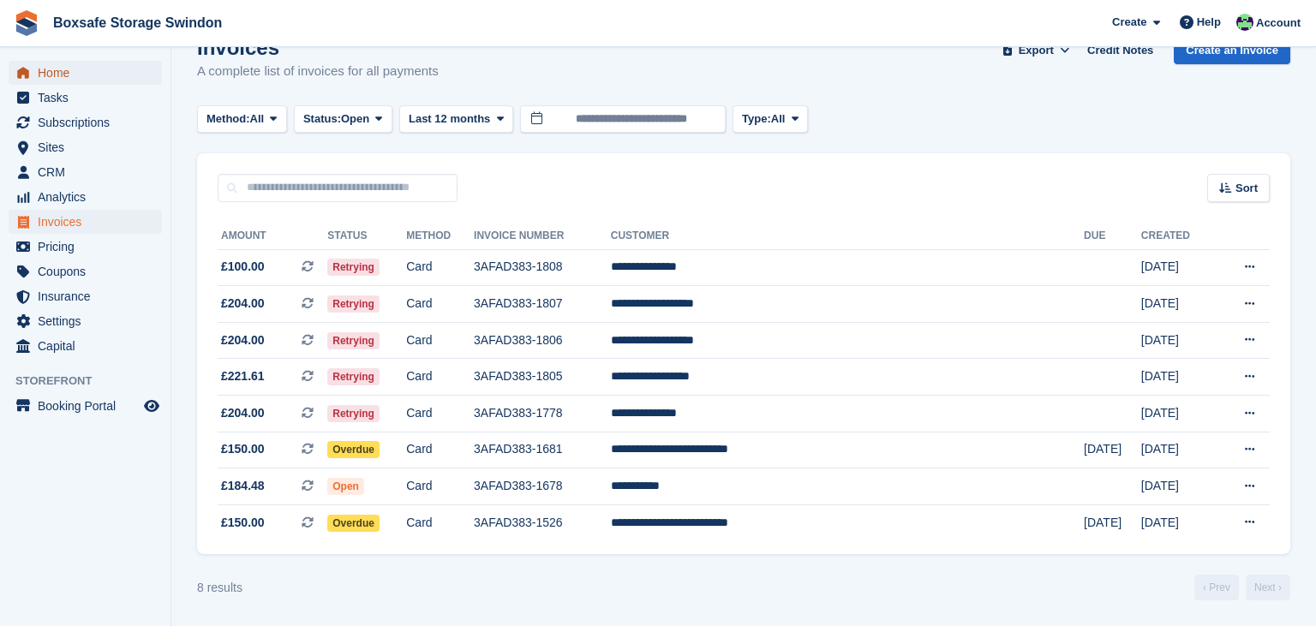
click at [101, 68] on span "Home" at bounding box center [89, 73] width 103 height 24
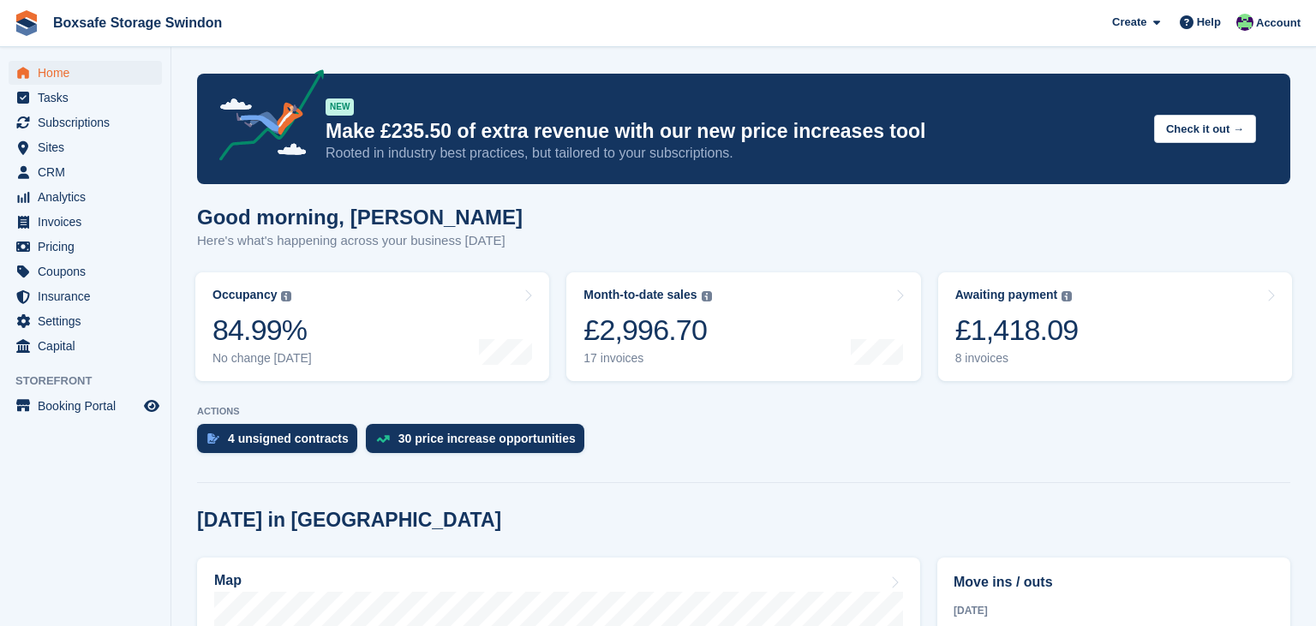
click at [427, 477] on div at bounding box center [743, 479] width 1093 height 8
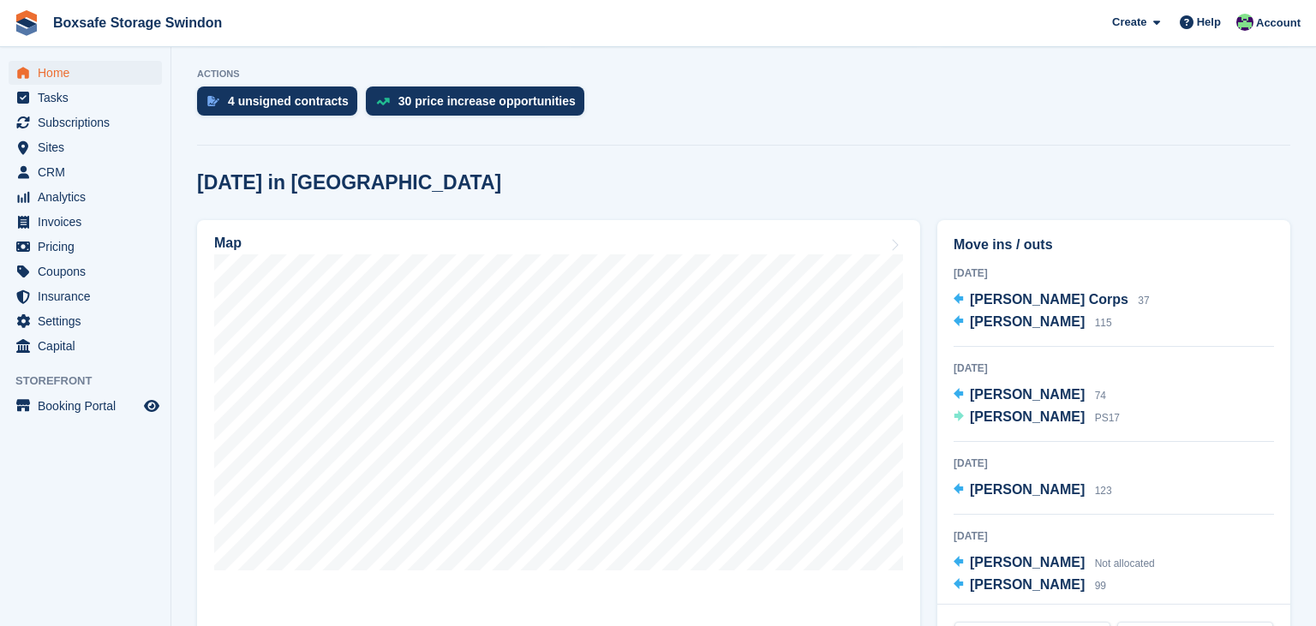
scroll to position [339, 0]
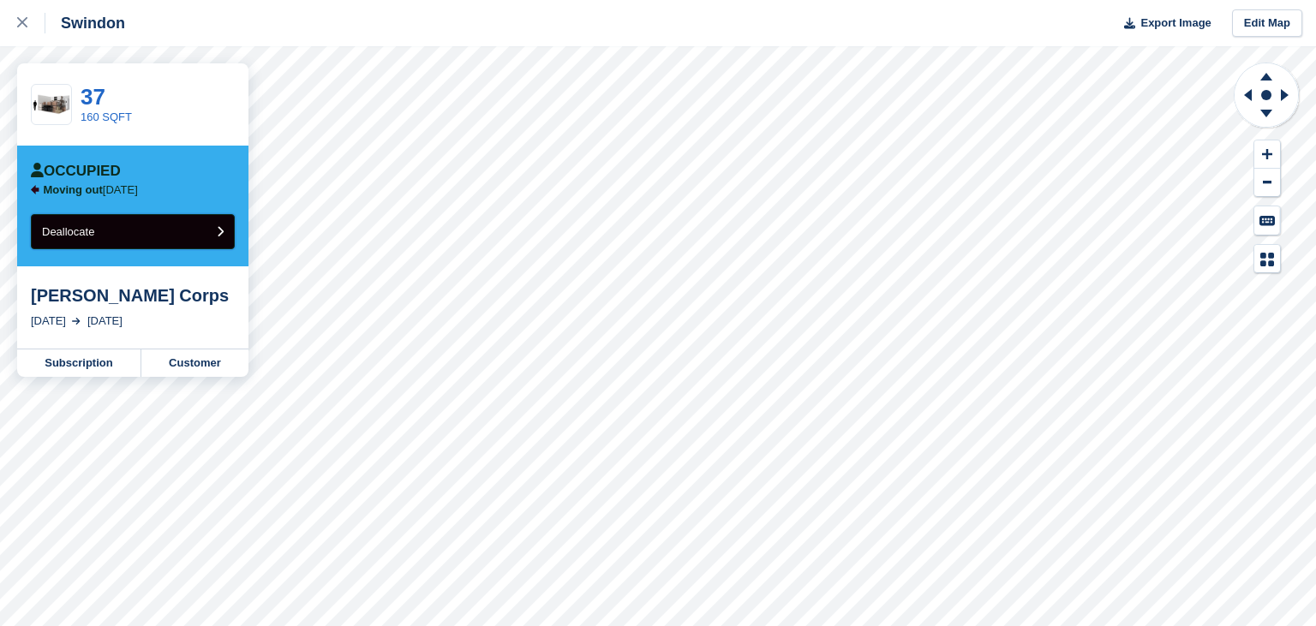
click at [173, 235] on button "Deallocate" at bounding box center [133, 231] width 204 height 35
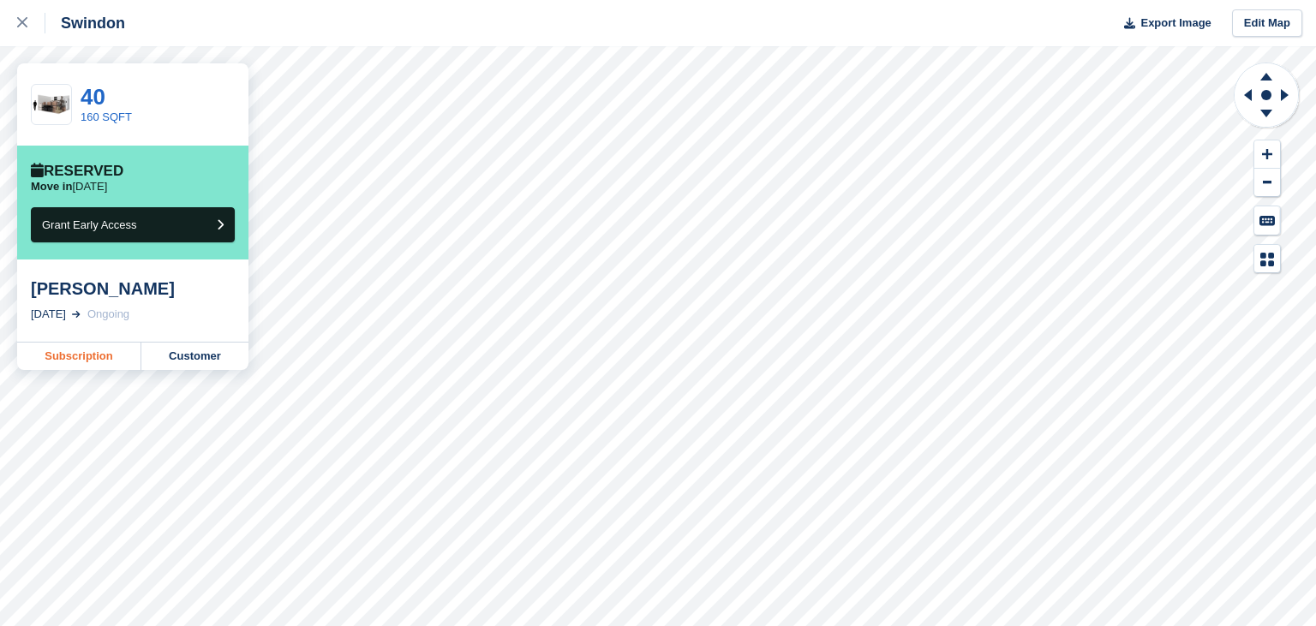
click at [74, 363] on link "Subscription" at bounding box center [79, 356] width 124 height 27
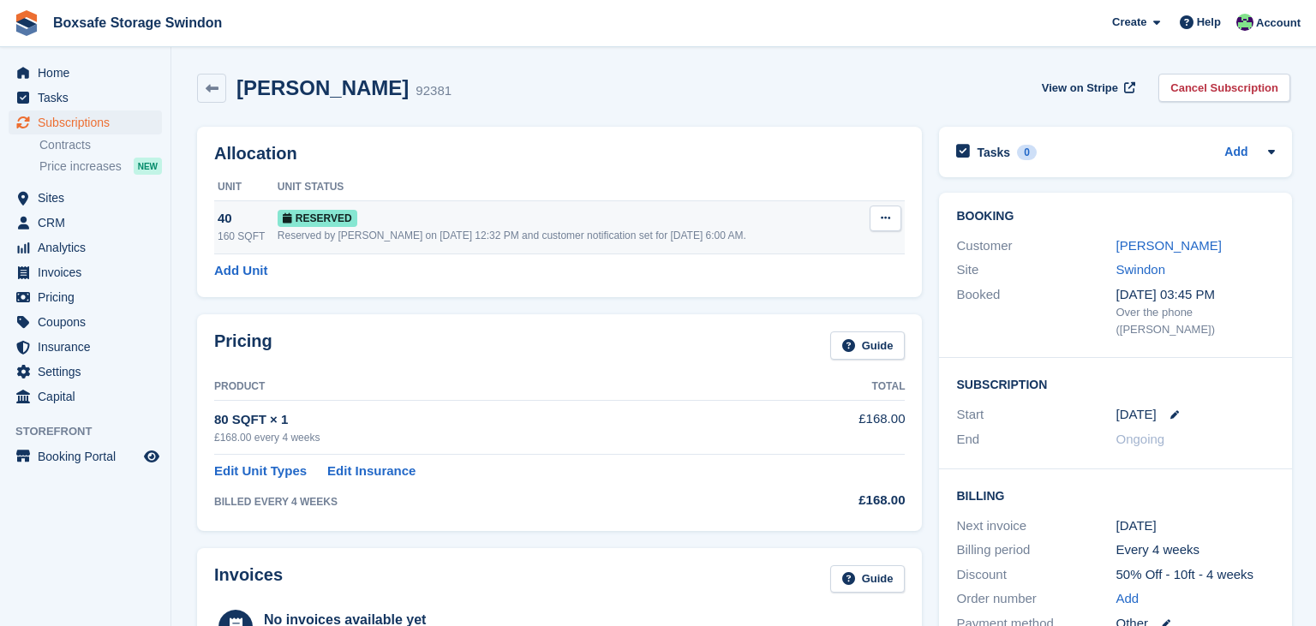
click at [875, 218] on button at bounding box center [885, 219] width 32 height 26
click at [761, 290] on p "Deallocate" at bounding box center [818, 289] width 149 height 22
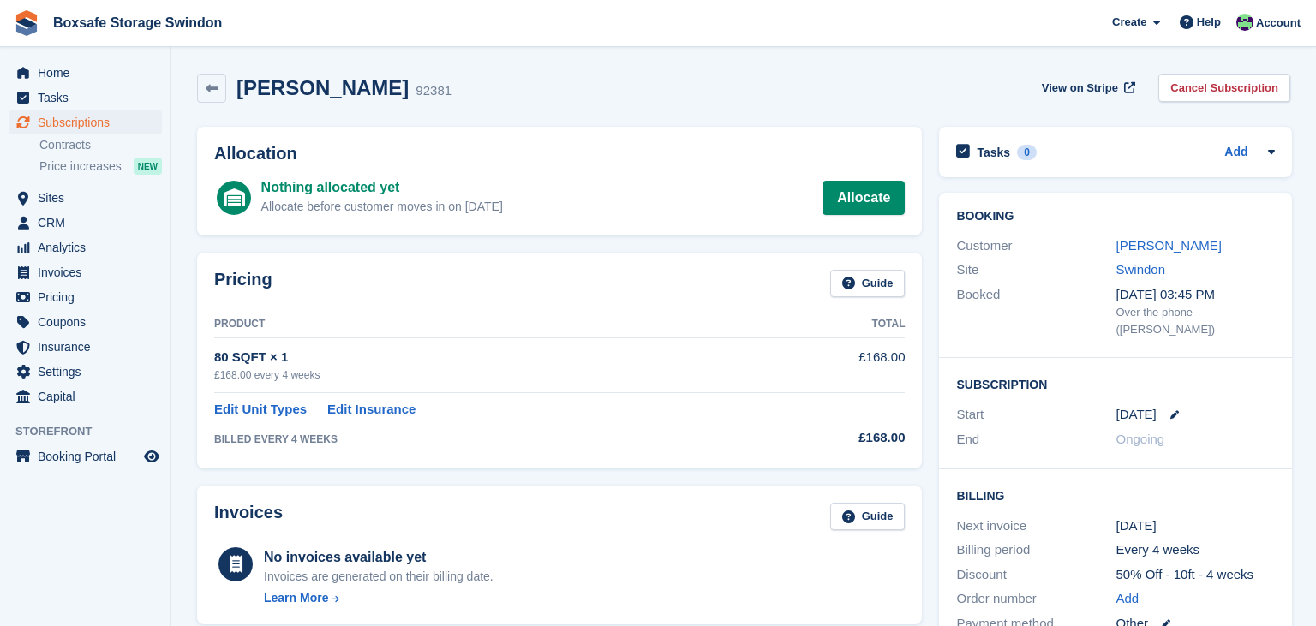
click at [713, 347] on td "80 SQFT × 1 £168.00 every 4 weeks" at bounding box center [494, 365] width 561 height 54
